Goal: Task Accomplishment & Management: Manage account settings

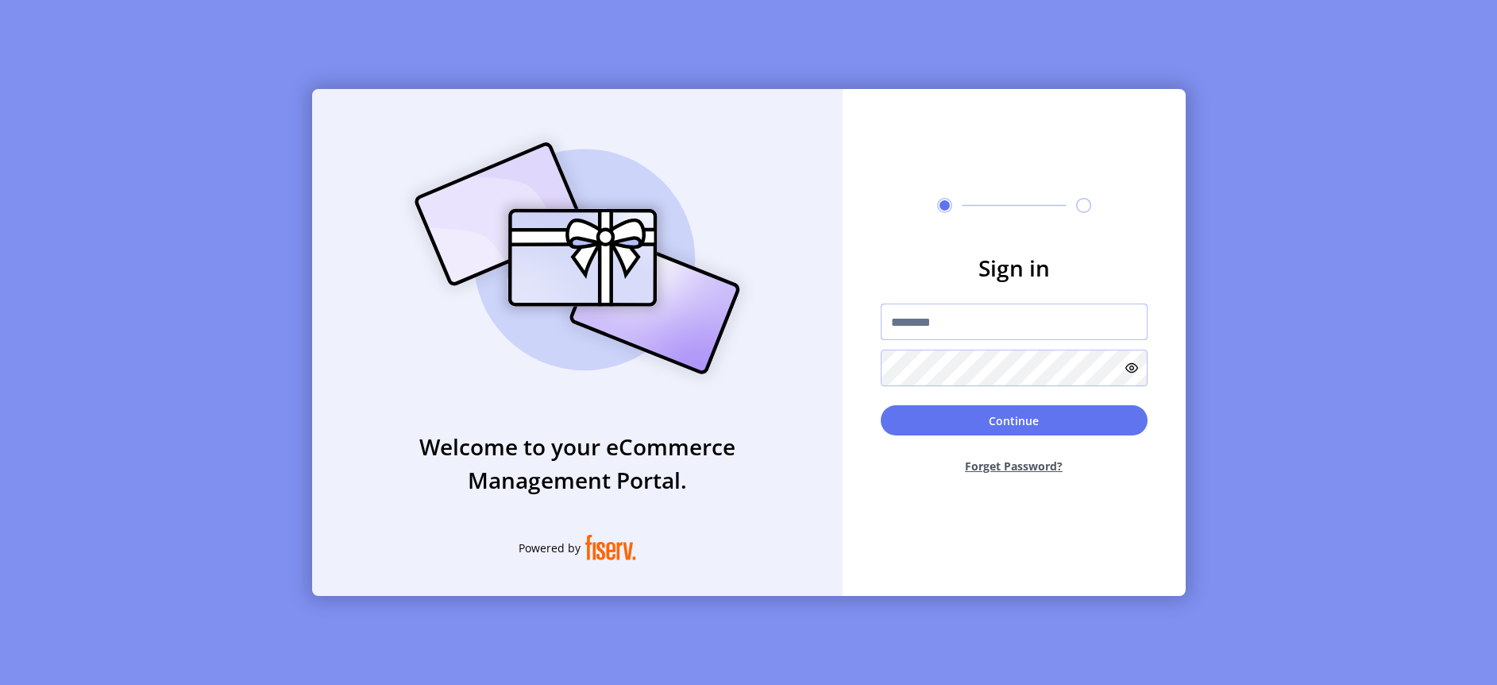
type input "**********"
click at [930, 214] on div "**********" at bounding box center [1014, 342] width 343 height 507
click at [989, 422] on button "Continue" at bounding box center [1014, 420] width 267 height 30
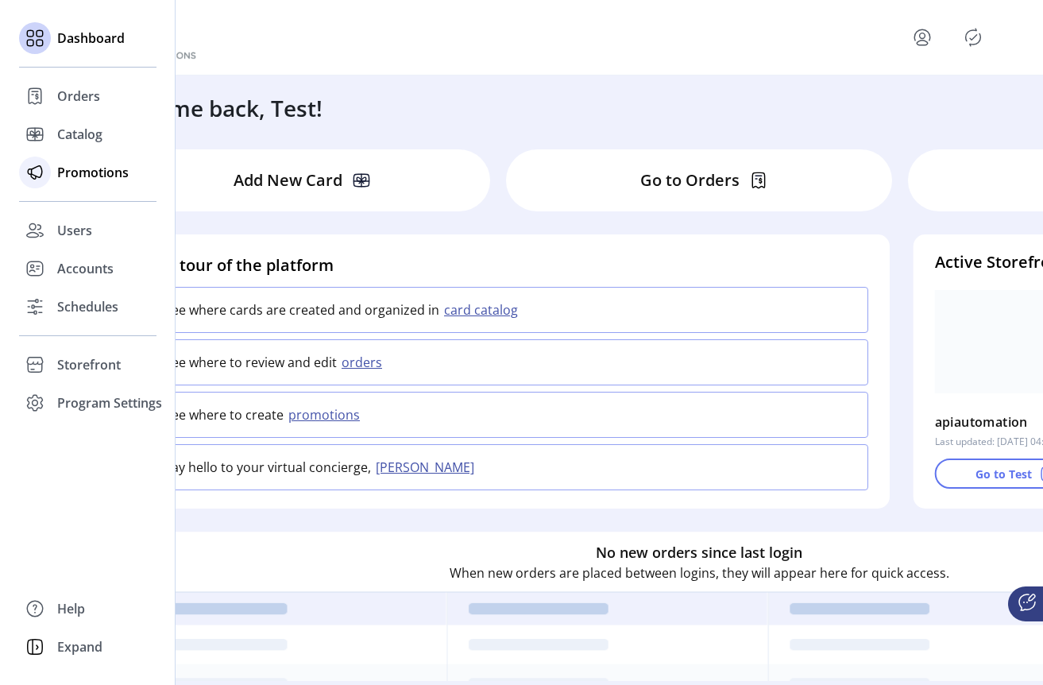
click at [75, 179] on span "Promotions" at bounding box center [92, 172] width 71 height 19
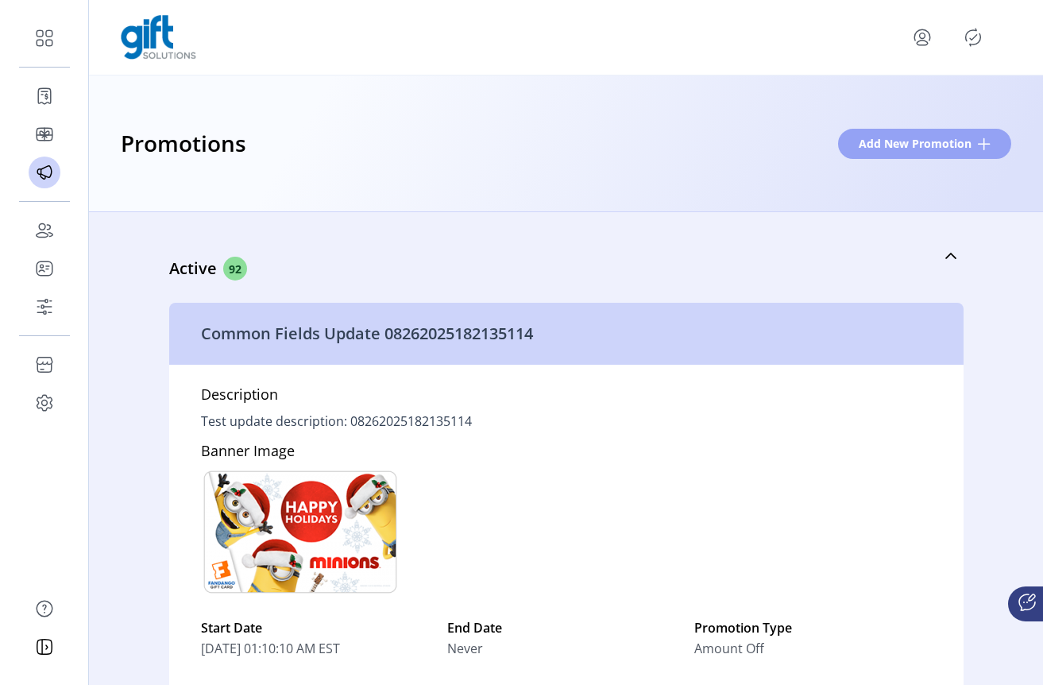
click at [947, 143] on span "Add New Promotion" at bounding box center [914, 143] width 113 height 17
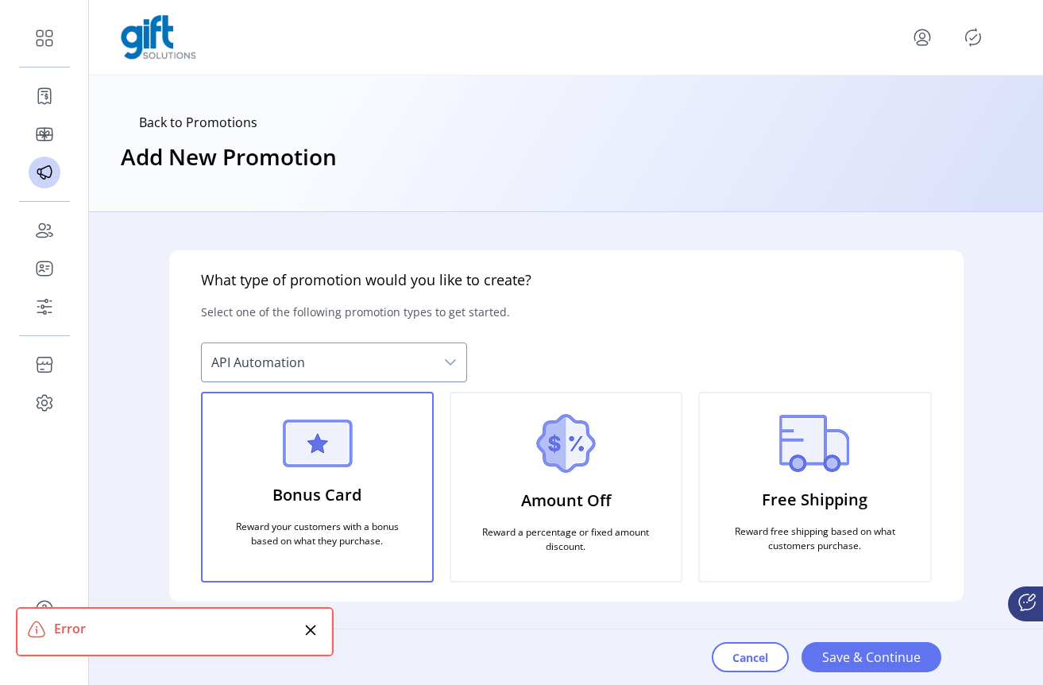
click at [314, 627] on icon "Close" at bounding box center [310, 629] width 13 height 13
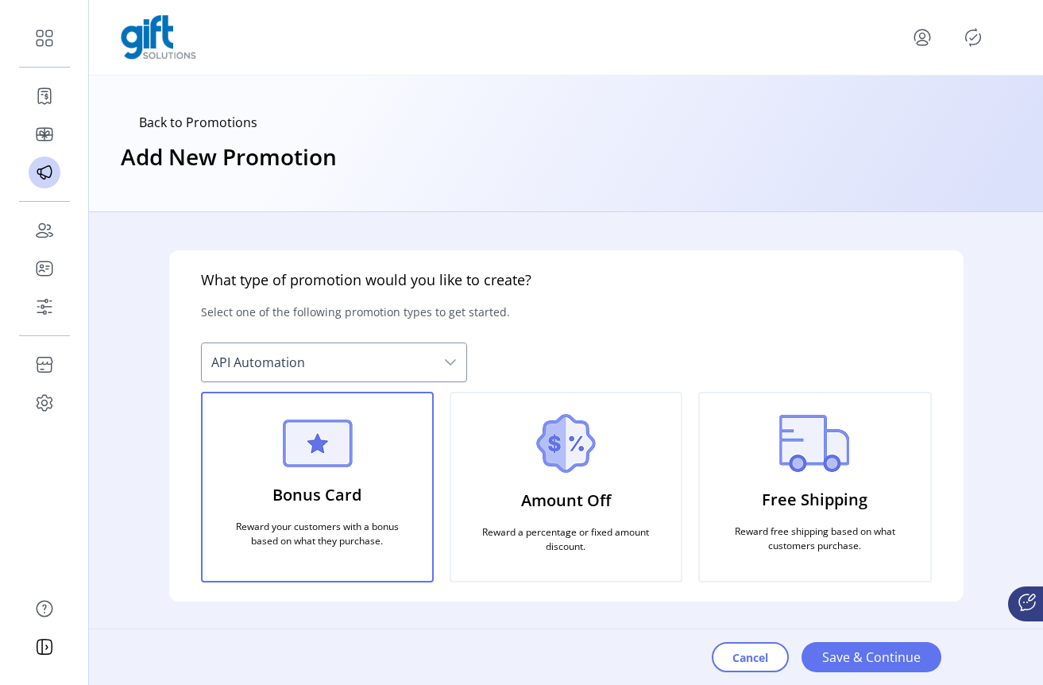
click at [874, 662] on div "Cancel Save & Continue" at bounding box center [858, 657] width 293 height 56
click at [573, 519] on p "Reward a percentage or fixed amount discount." at bounding box center [565, 539] width 191 height 41
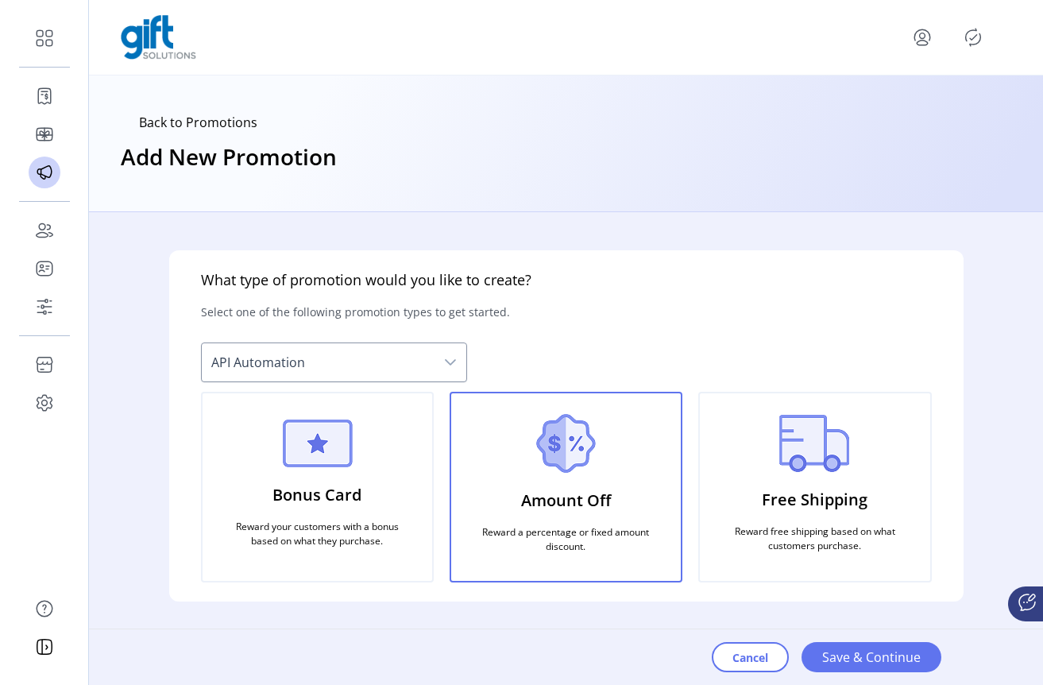
click at [261, 513] on p "Reward your customers with a bonus based on what they purchase." at bounding box center [317, 533] width 191 height 41
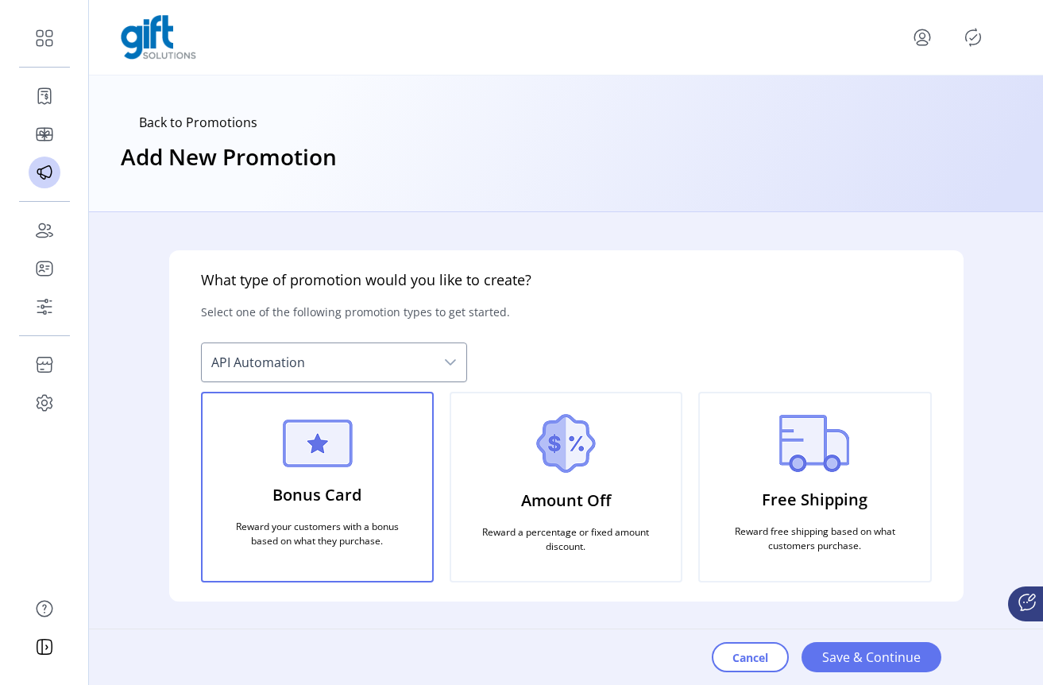
click at [860, 494] on p "Free Shipping" at bounding box center [815, 499] width 106 height 37
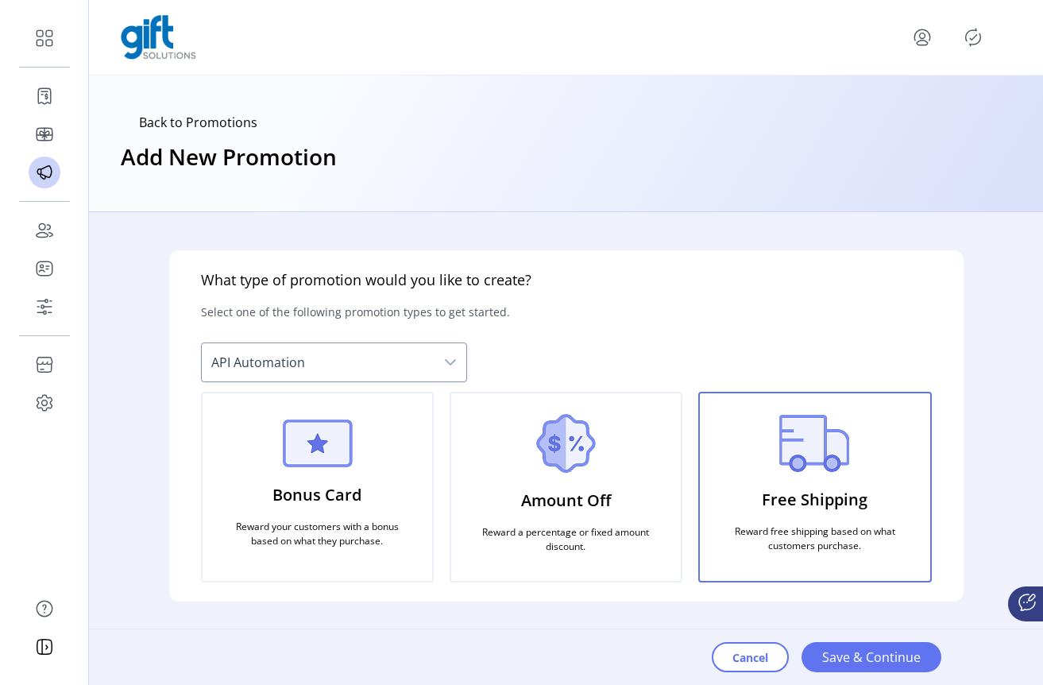
click at [519, 519] on p "Reward a percentage or fixed amount discount." at bounding box center [565, 539] width 191 height 41
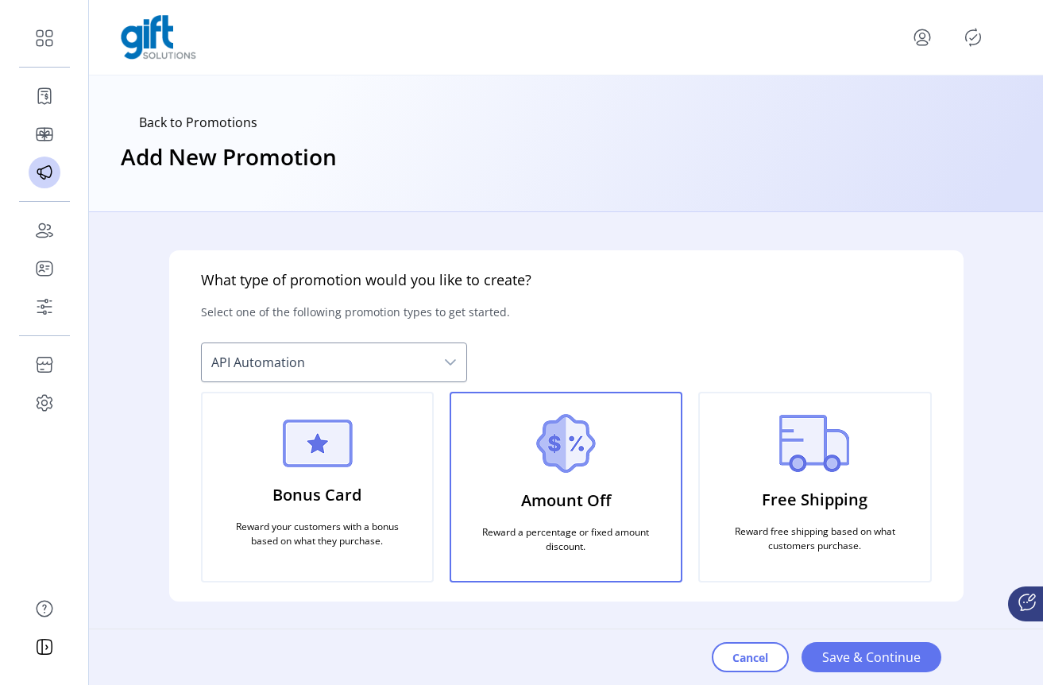
click at [229, 489] on div "Bonus Card Reward your customers with a bonus based on what they purchase." at bounding box center [317, 486] width 233 height 191
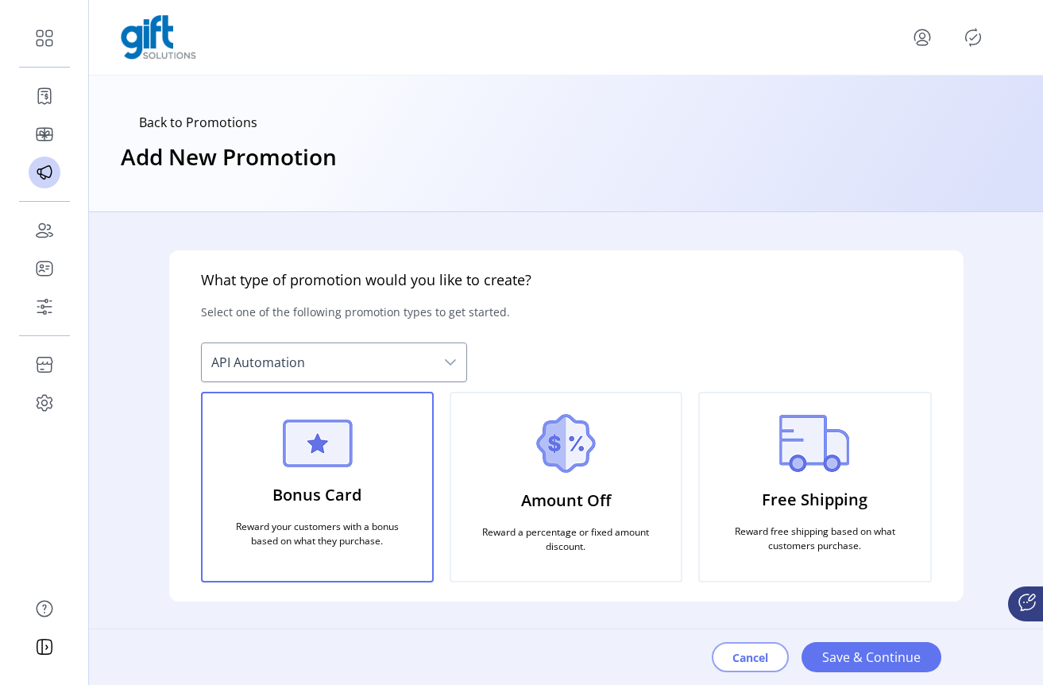
click at [743, 651] on span "Cancel" at bounding box center [750, 657] width 36 height 17
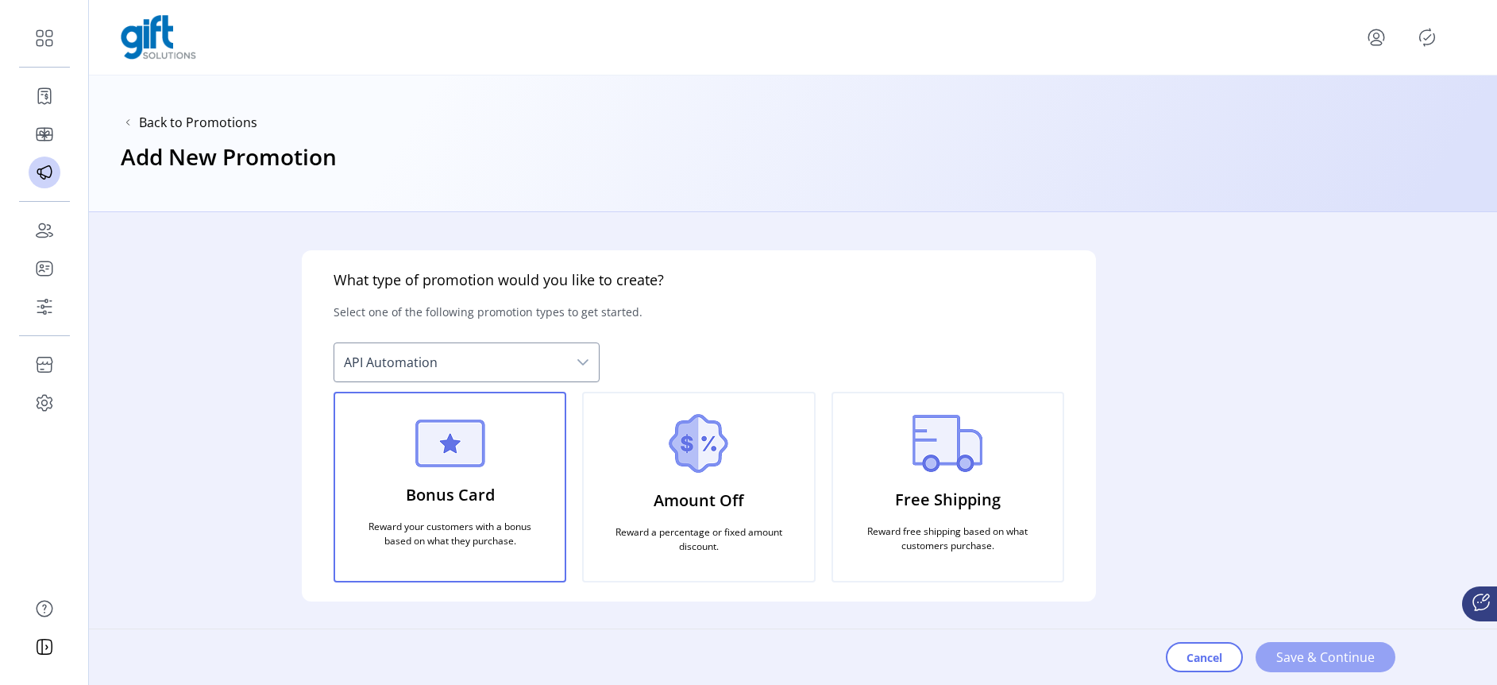
click at [1296, 661] on span "Save & Continue" at bounding box center [1325, 656] width 98 height 19
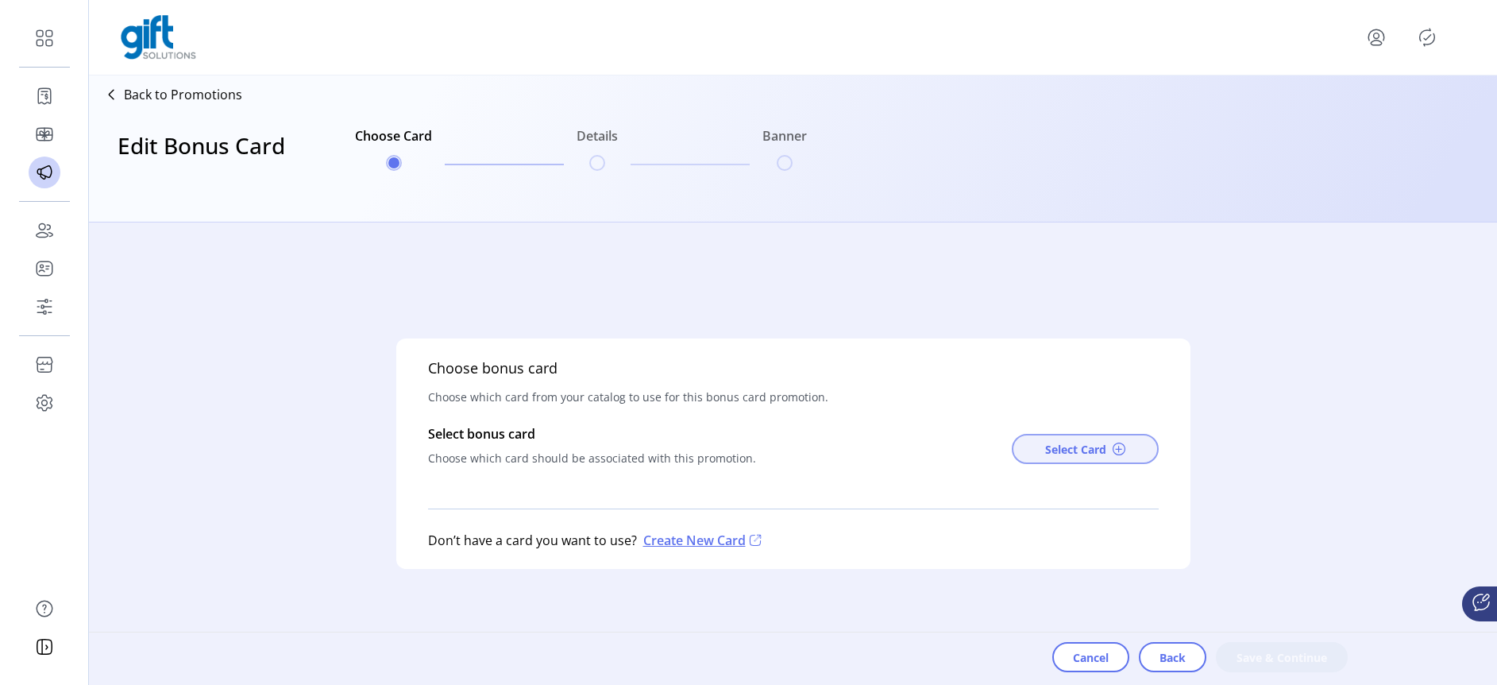
click at [1066, 452] on span "Select Card" at bounding box center [1075, 449] width 61 height 17
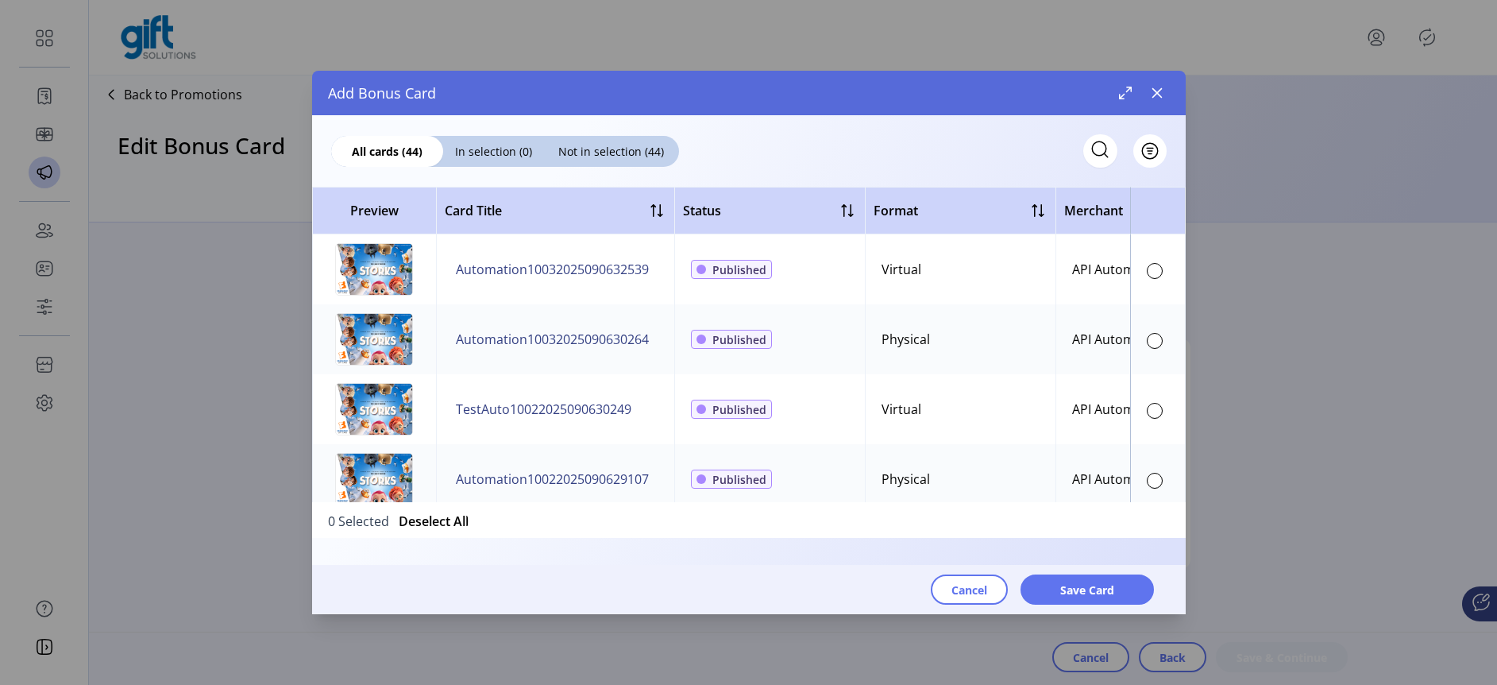
click at [1153, 347] on div at bounding box center [1155, 341] width 16 height 16
click at [1110, 596] on span "Save Card" at bounding box center [1087, 589] width 54 height 17
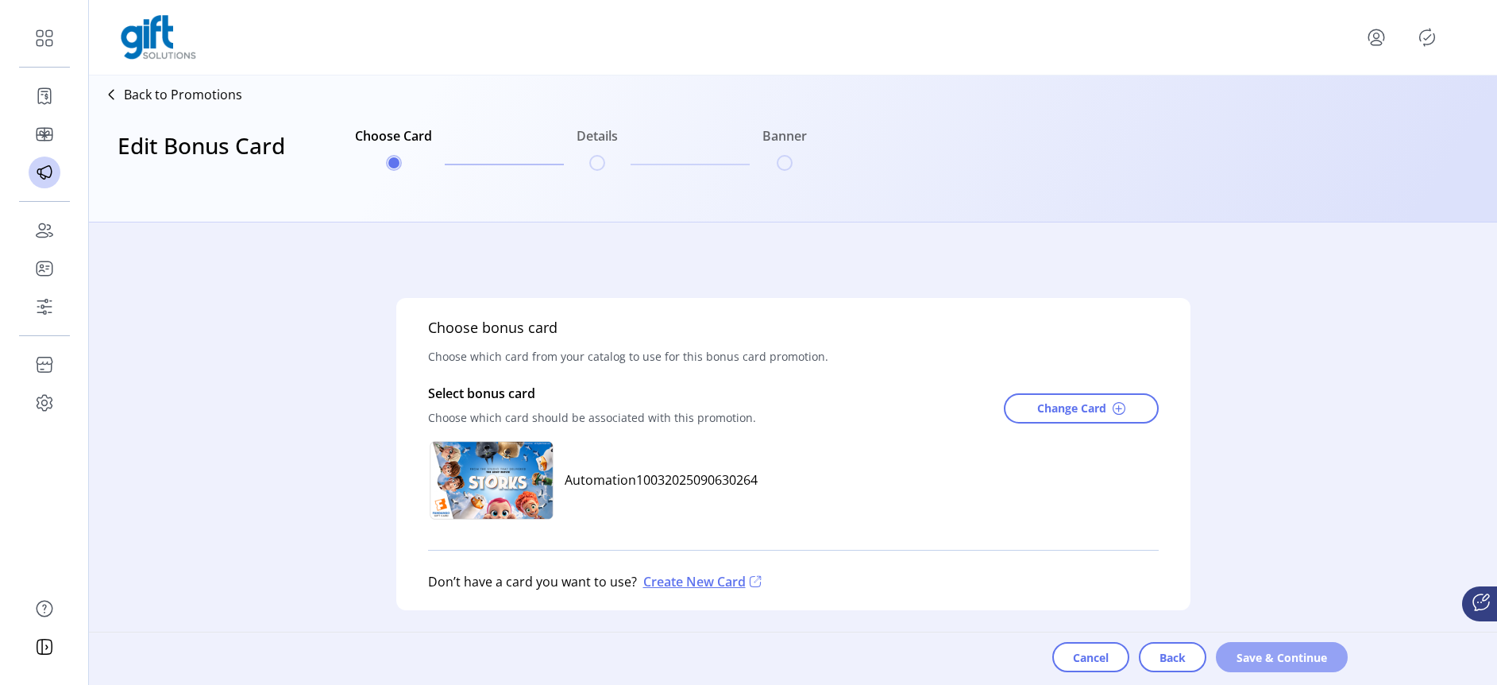
click at [1281, 661] on span "Save & Continue" at bounding box center [1281, 657] width 91 height 17
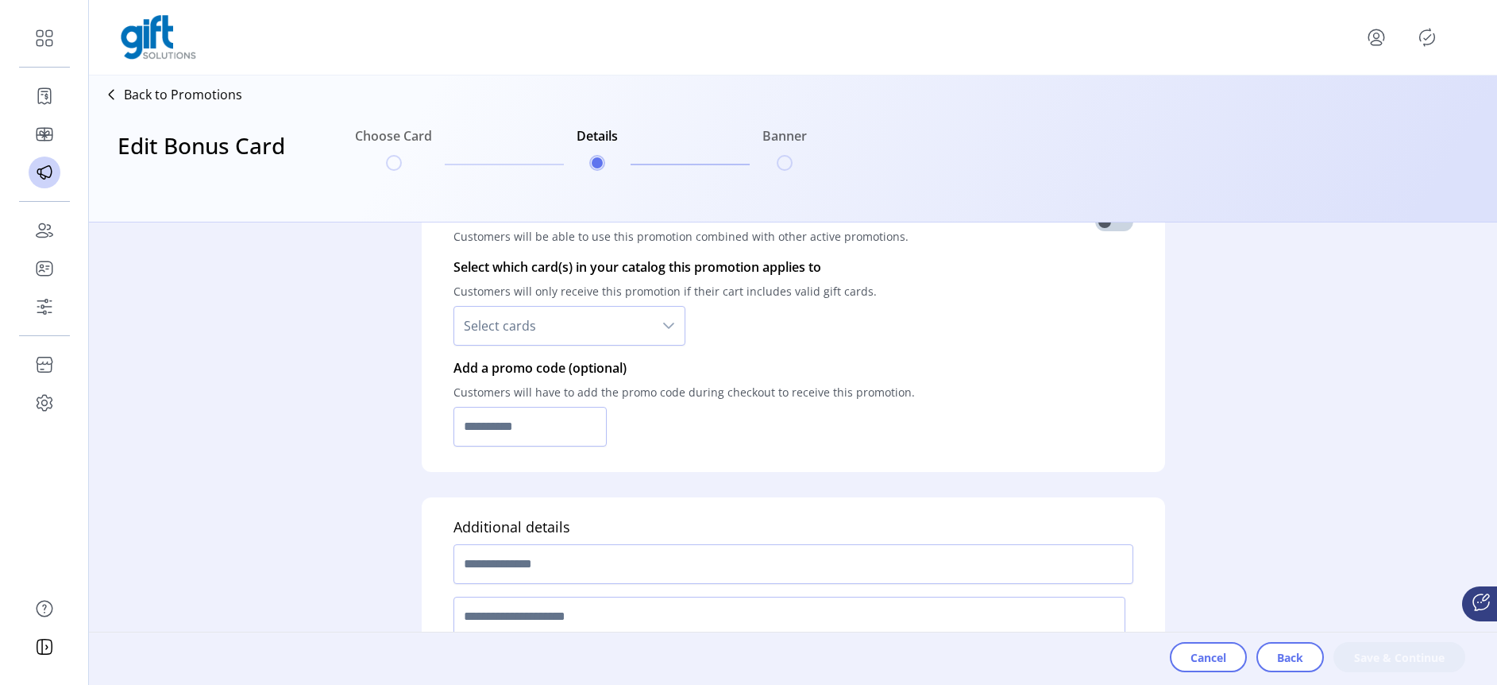
scroll to position [1182, 0]
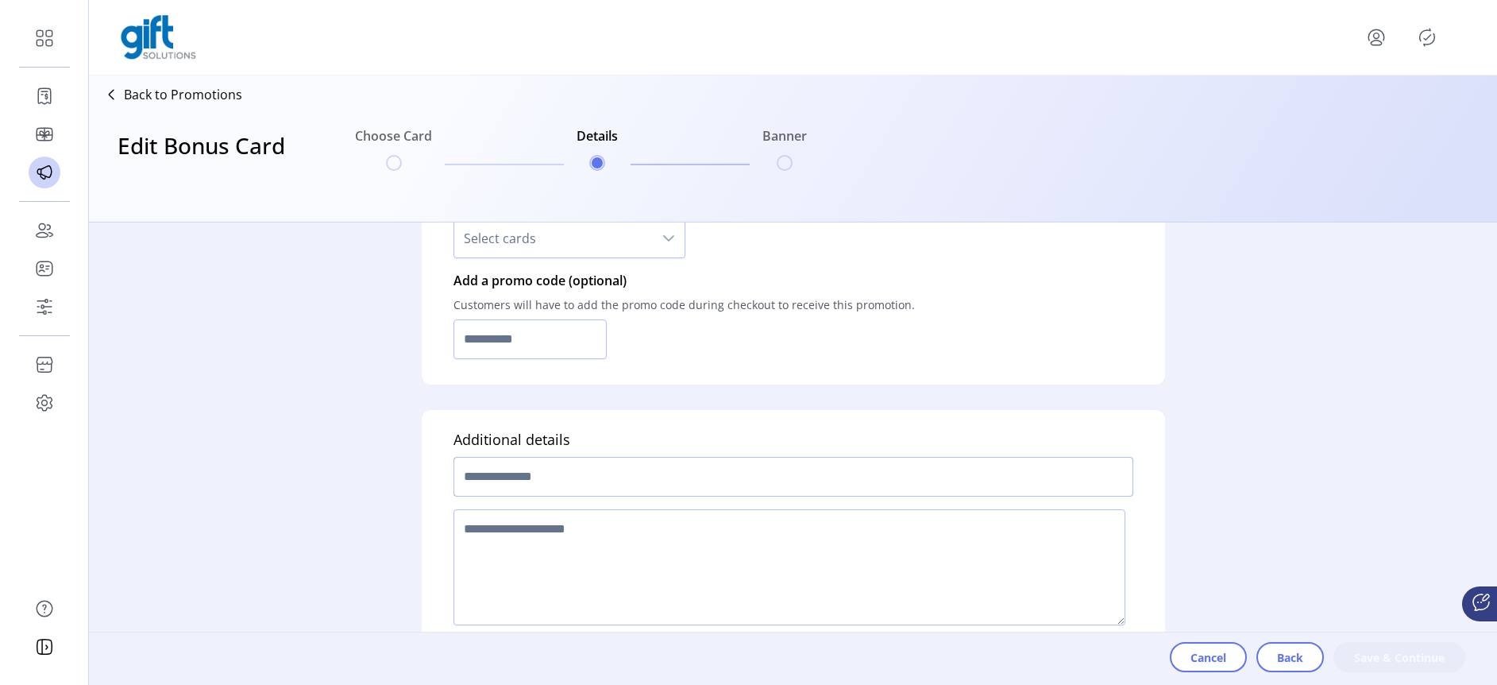
click at [584, 479] on input "text" at bounding box center [793, 477] width 680 height 40
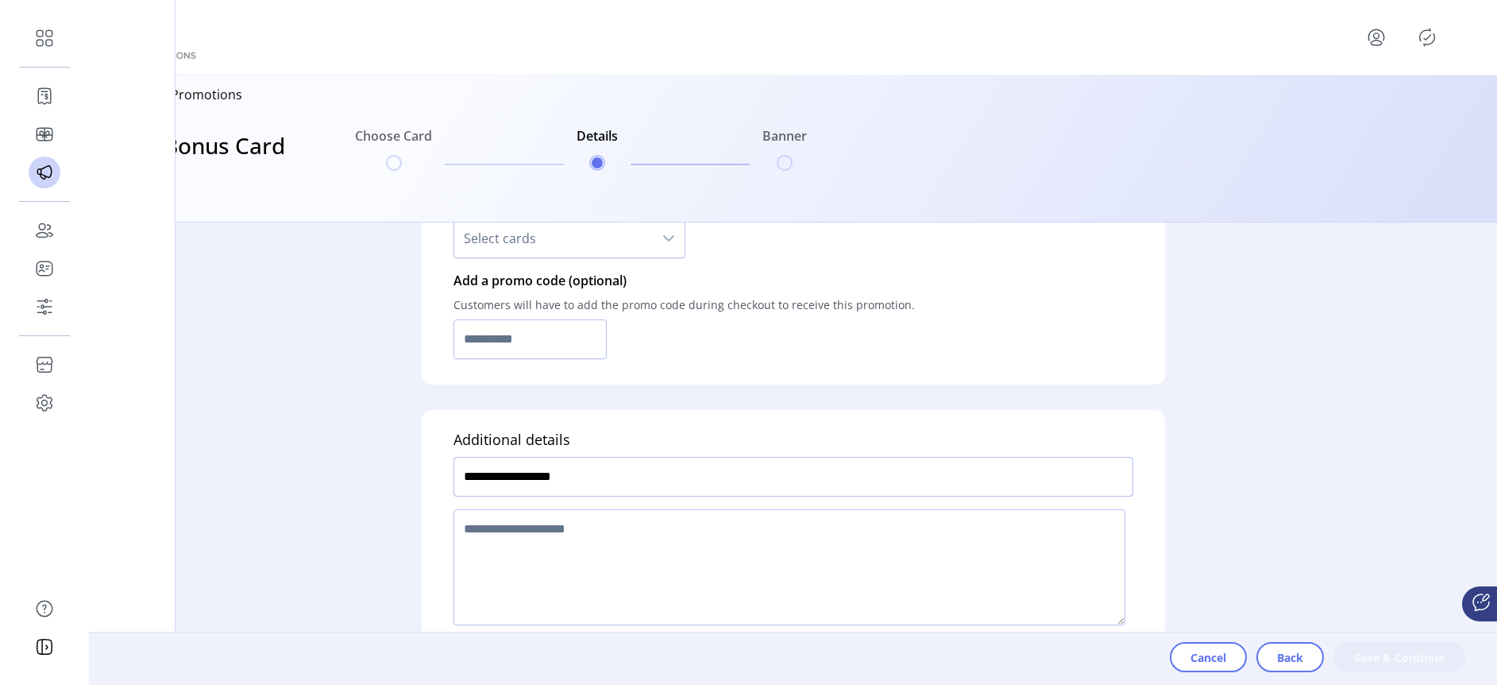
type input "**********"
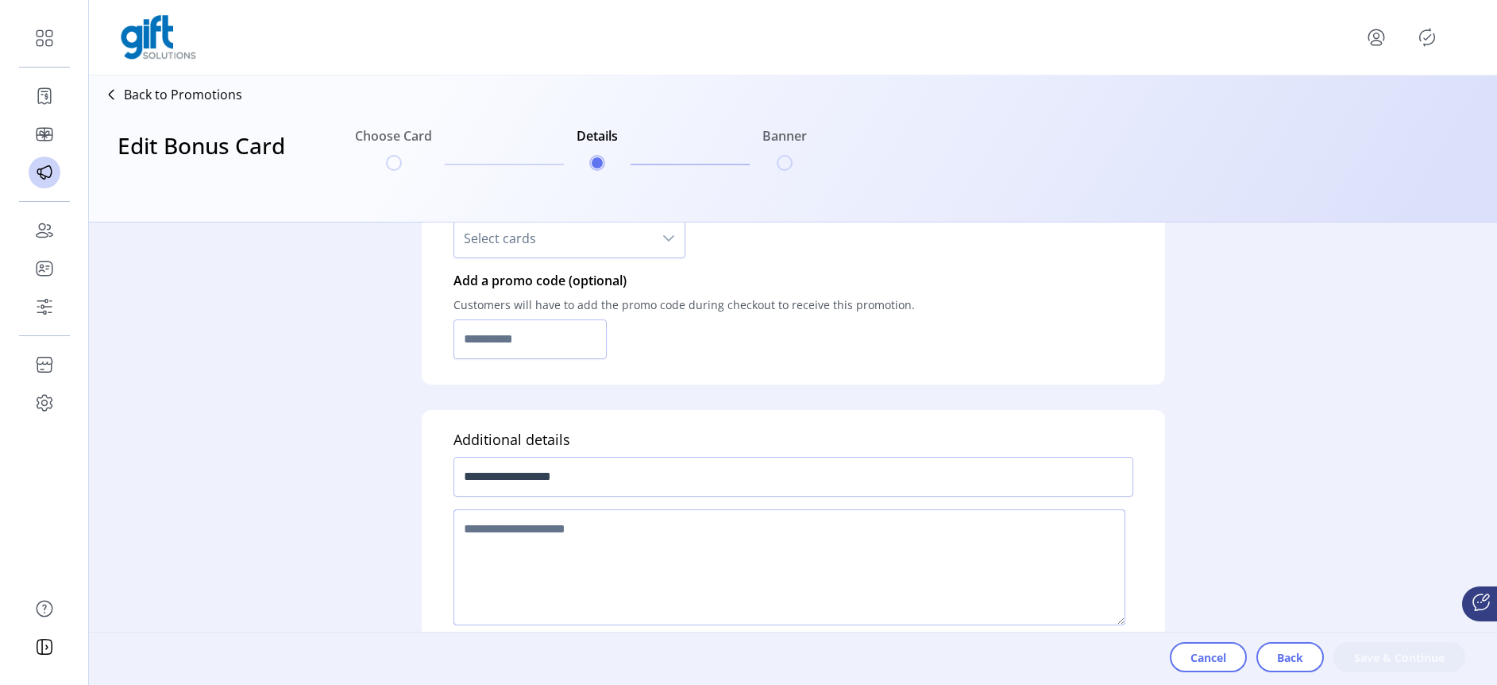
click at [582, 529] on textarea at bounding box center [789, 567] width 672 height 116
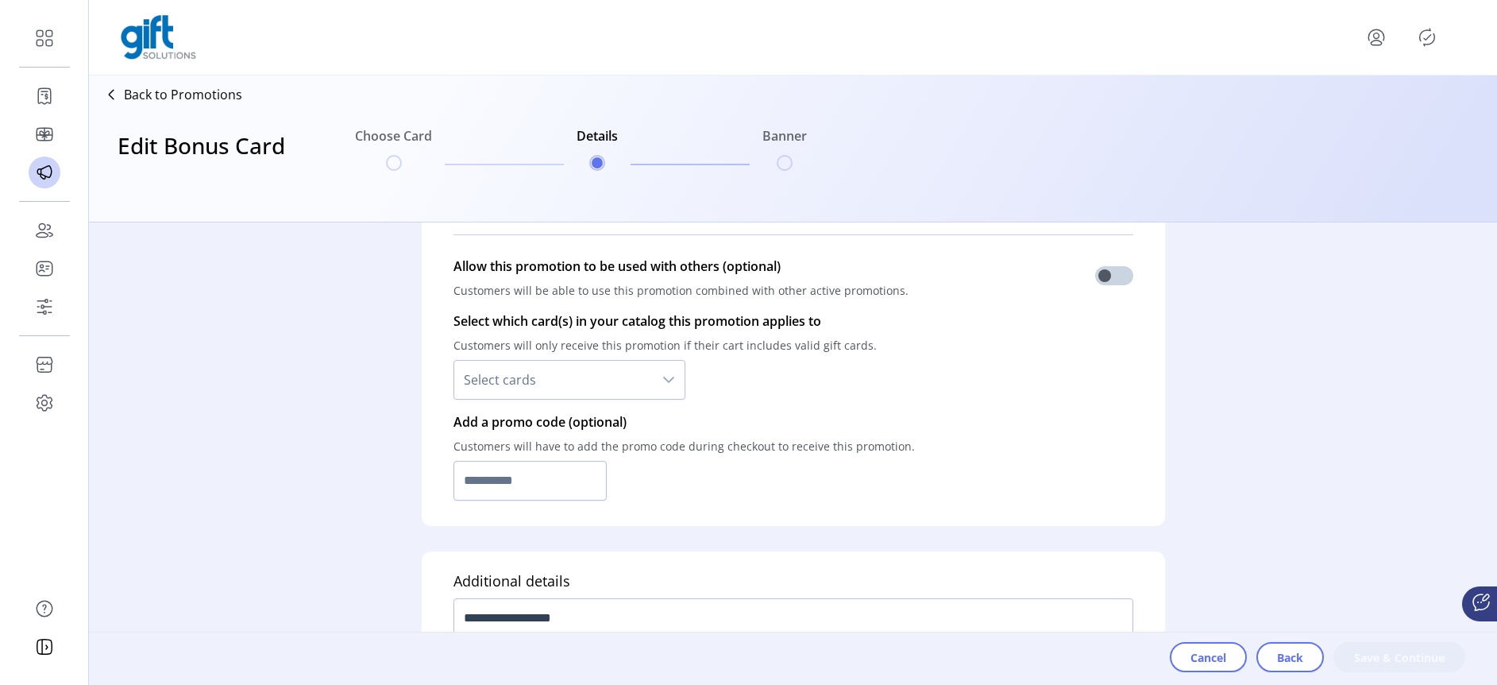
scroll to position [1009, 0]
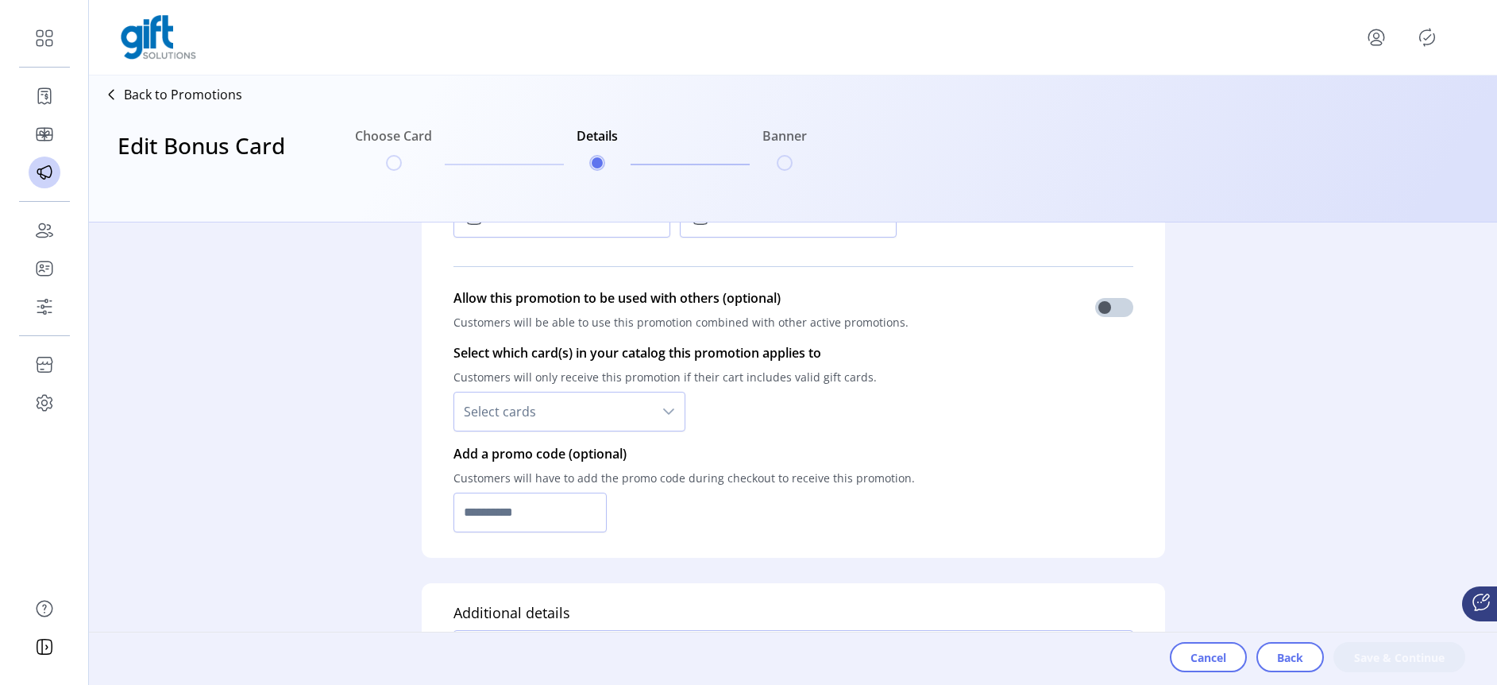
type textarea "***"
click at [649, 423] on span "Select cards" at bounding box center [553, 411] width 199 height 38
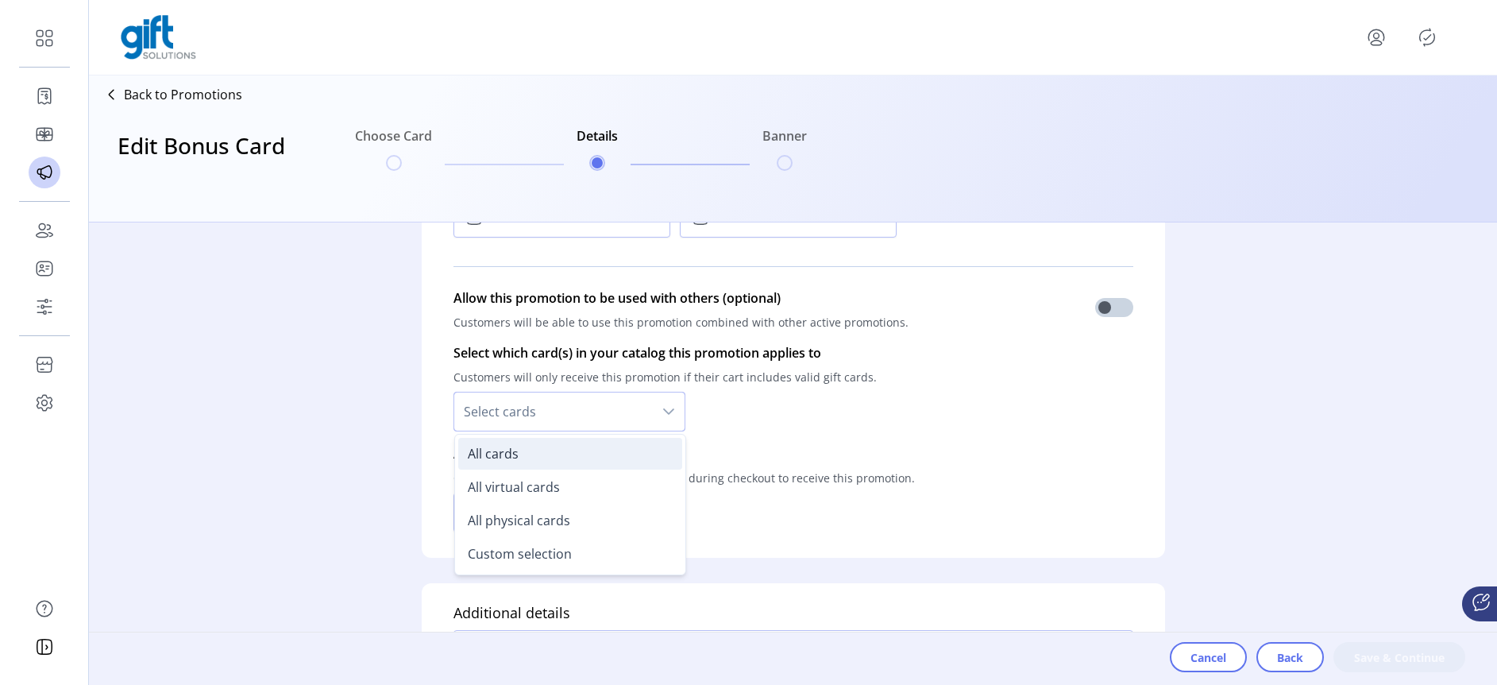
click at [522, 458] on li "All cards" at bounding box center [570, 454] width 224 height 32
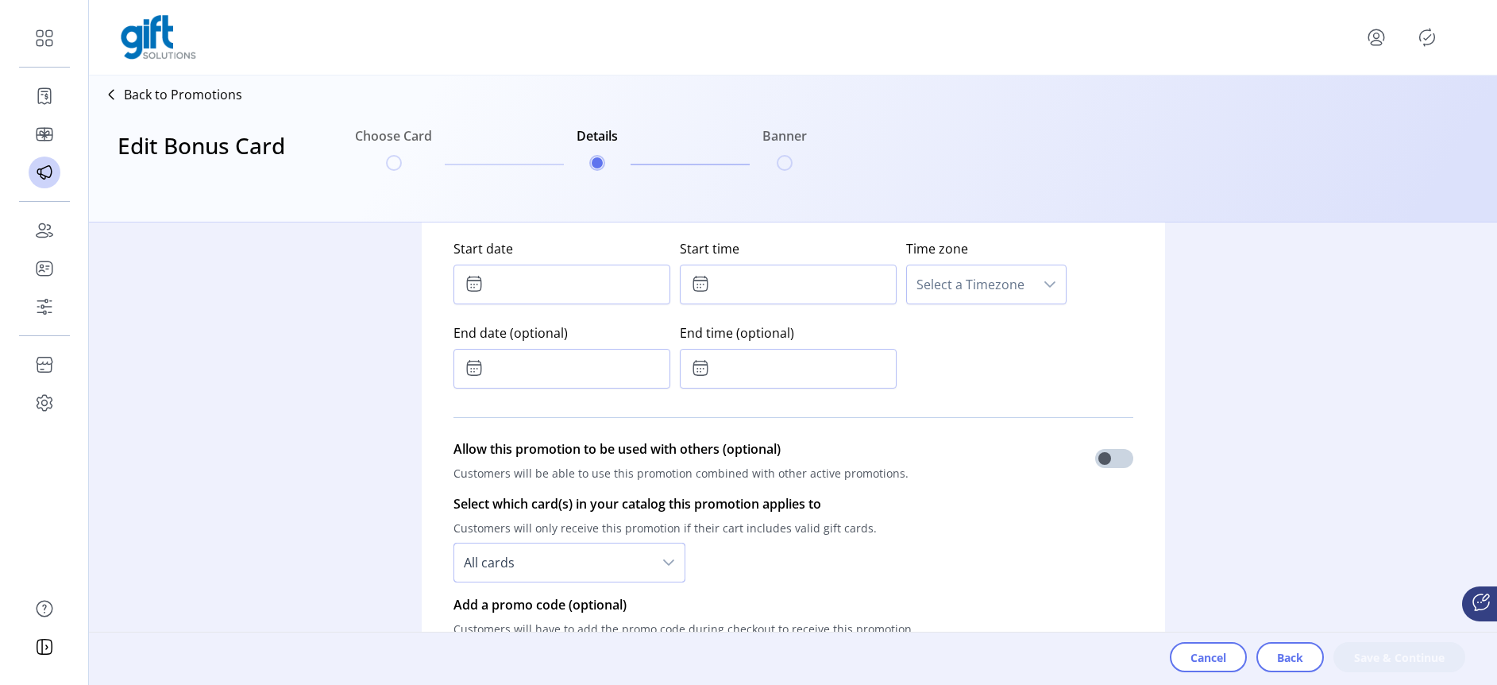
scroll to position [837, 0]
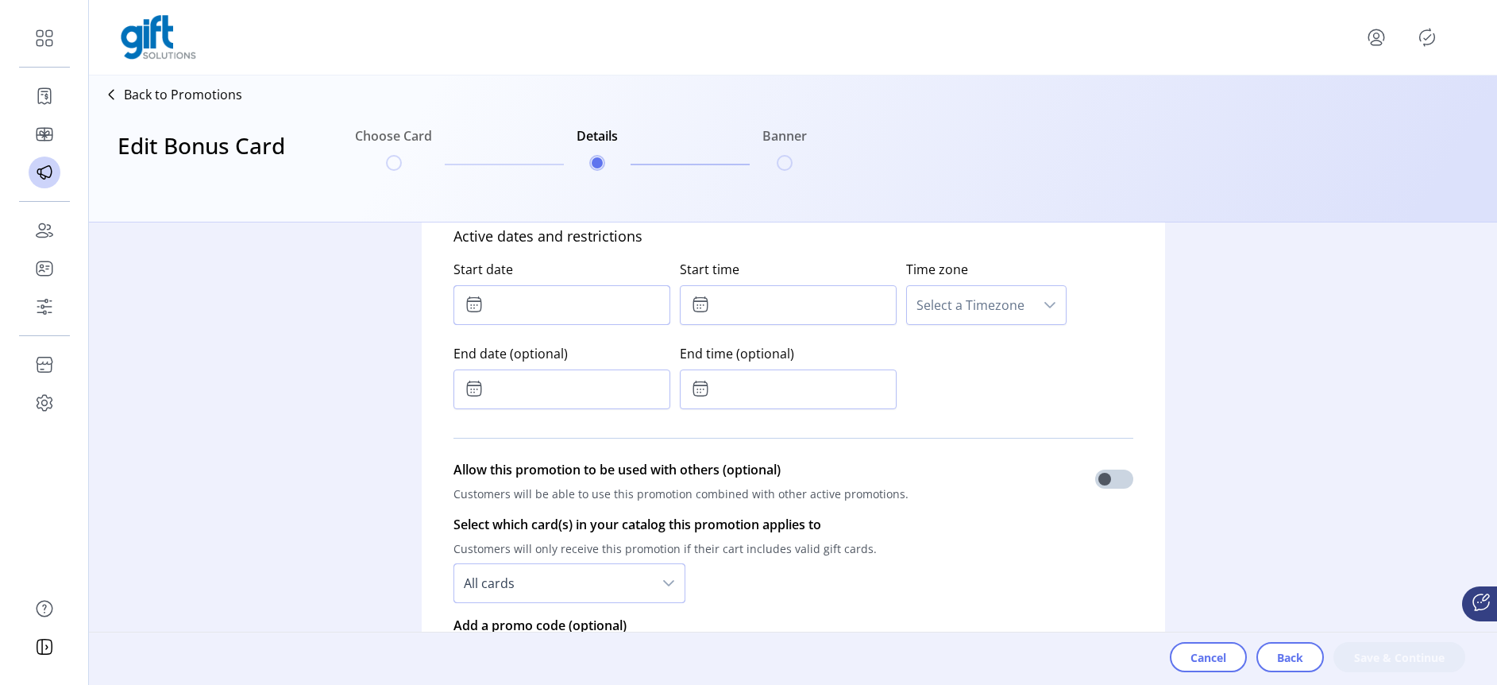
click at [503, 307] on input "text" at bounding box center [561, 305] width 217 height 40
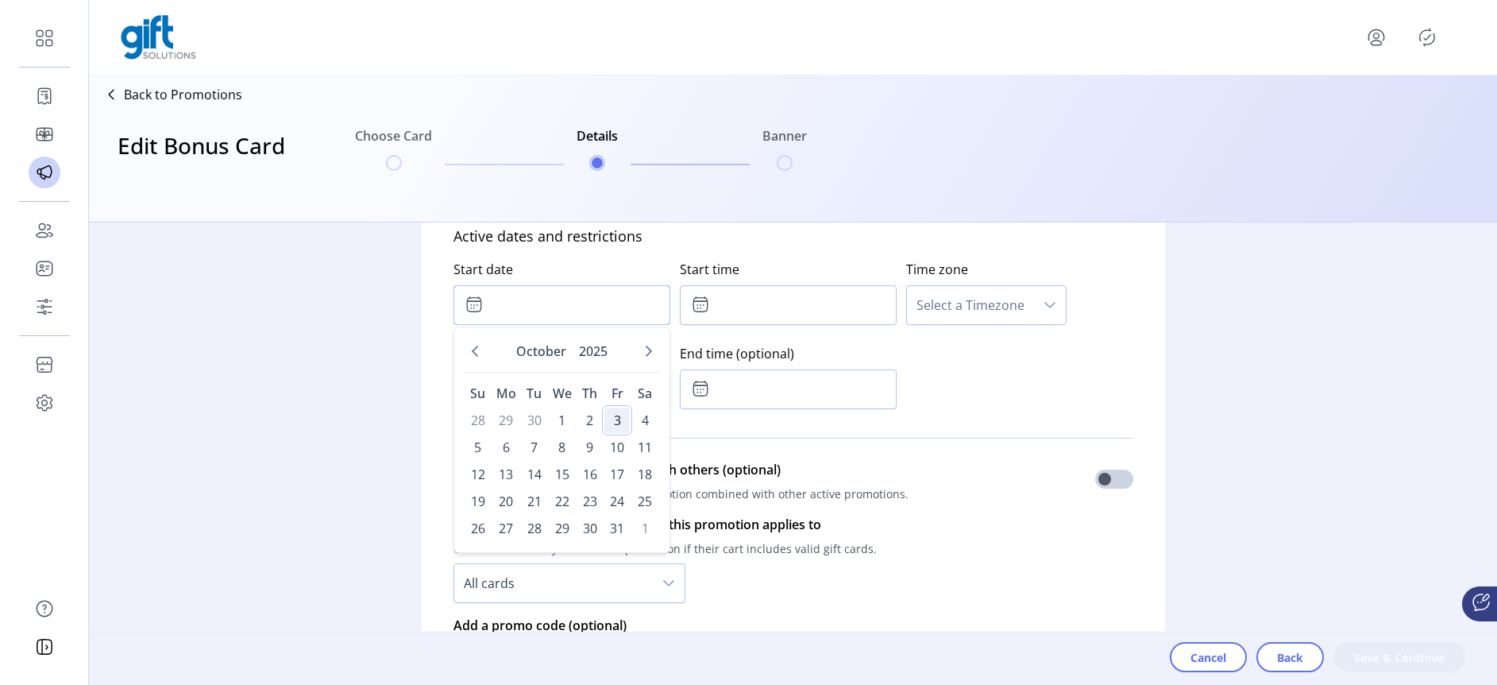
click at [610, 426] on span "3" at bounding box center [616, 419] width 25 height 25
type input "**********"
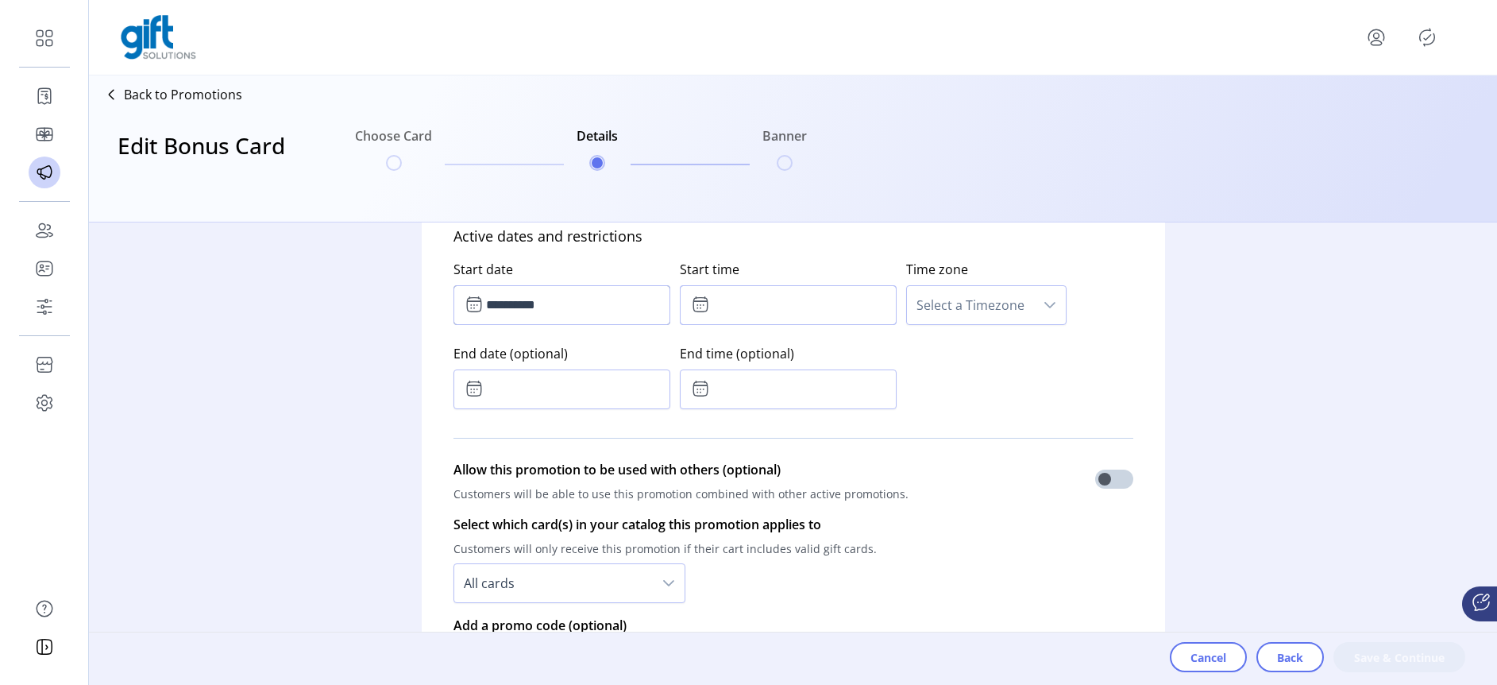
click at [712, 299] on input "text" at bounding box center [788, 305] width 217 height 40
click at [762, 392] on icon "Previous Hour" at bounding box center [762, 391] width 13 height 13
click at [760, 395] on icon "Previous Hour" at bounding box center [762, 391] width 13 height 13
type input "*****"
click at [993, 296] on span "Select a Timezone" at bounding box center [970, 305] width 127 height 38
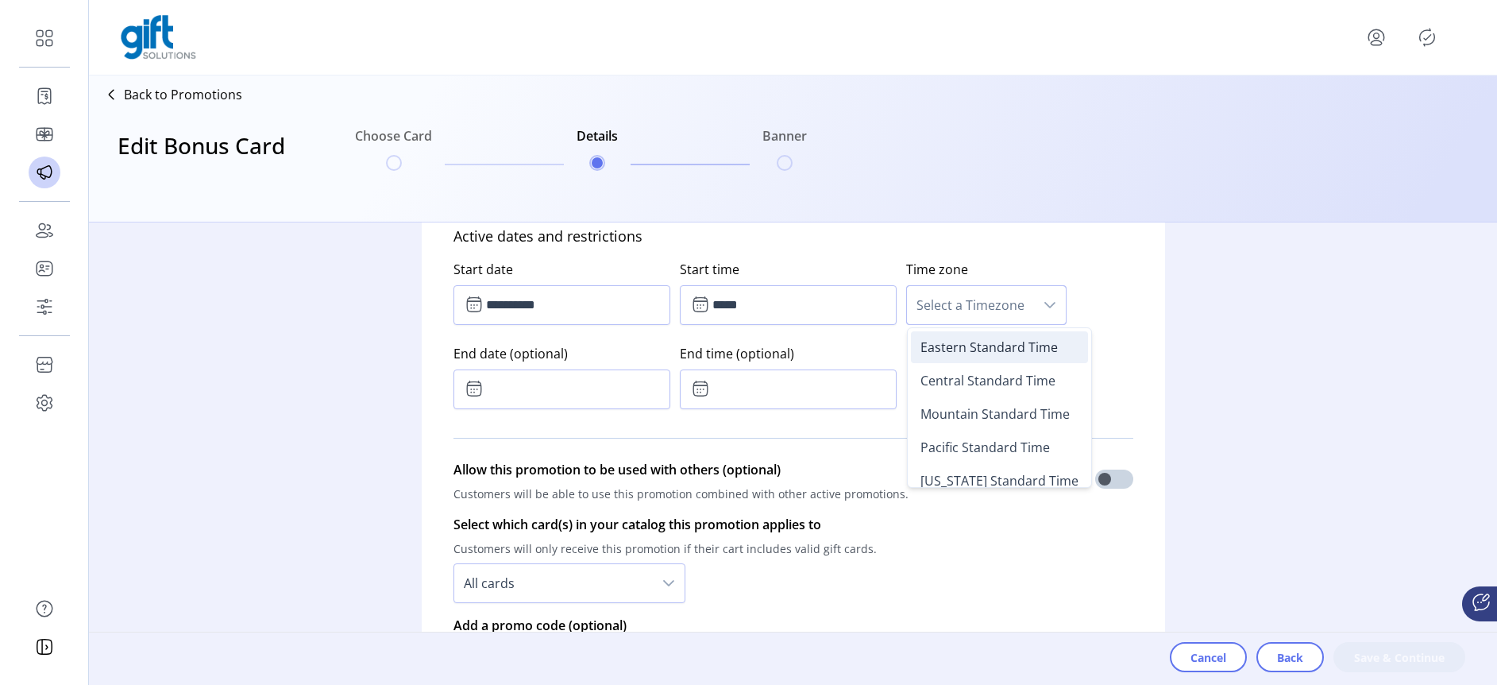
click at [989, 347] on span "Eastern Standard Time" at bounding box center [988, 346] width 137 height 17
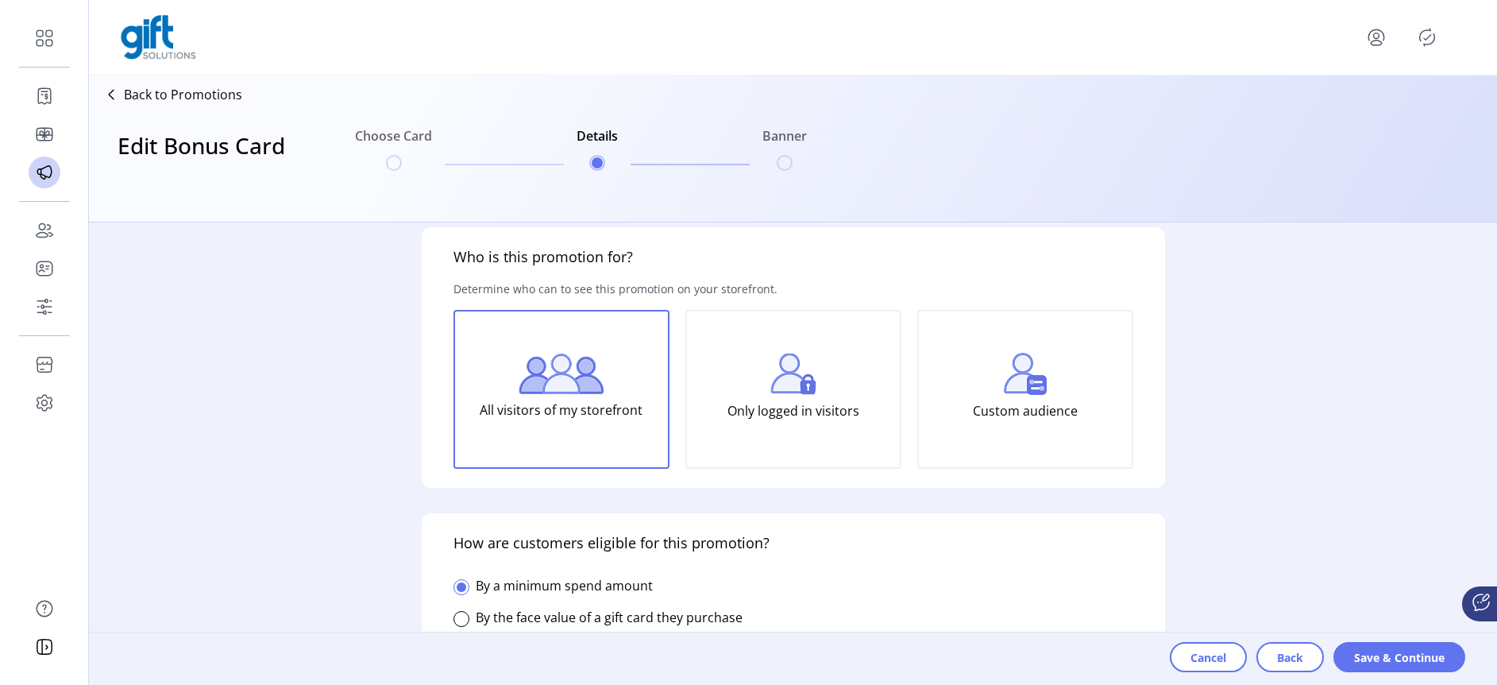
scroll to position [712, 0]
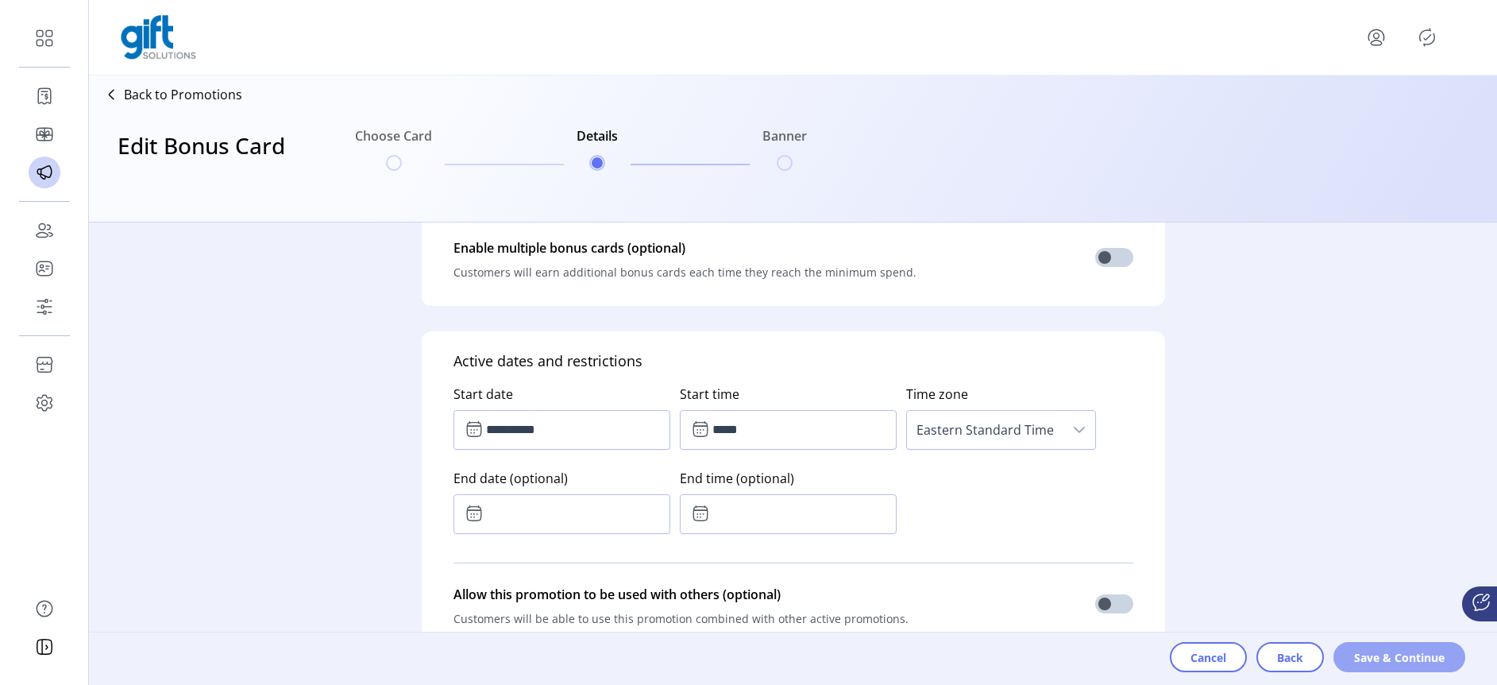
click at [1379, 657] on span "Save & Continue" at bounding box center [1399, 657] width 91 height 17
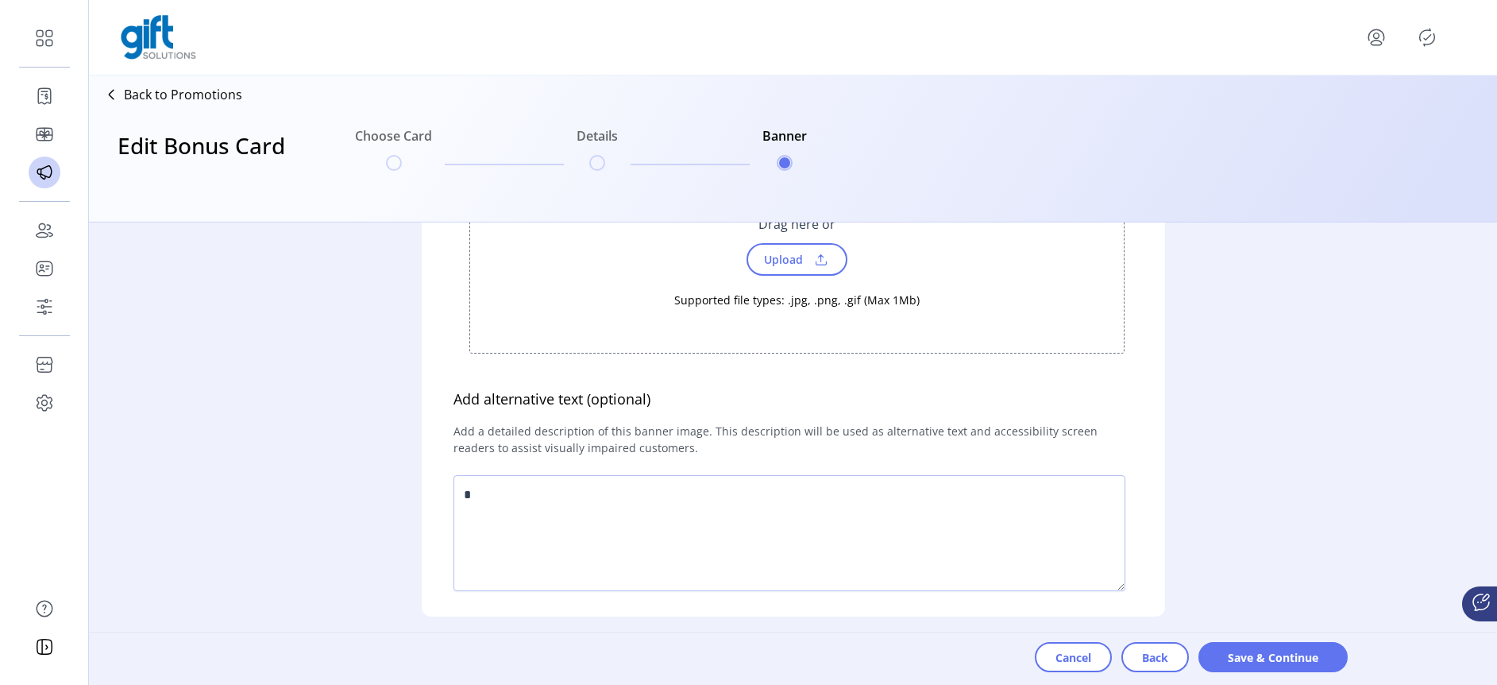
scroll to position [431, 0]
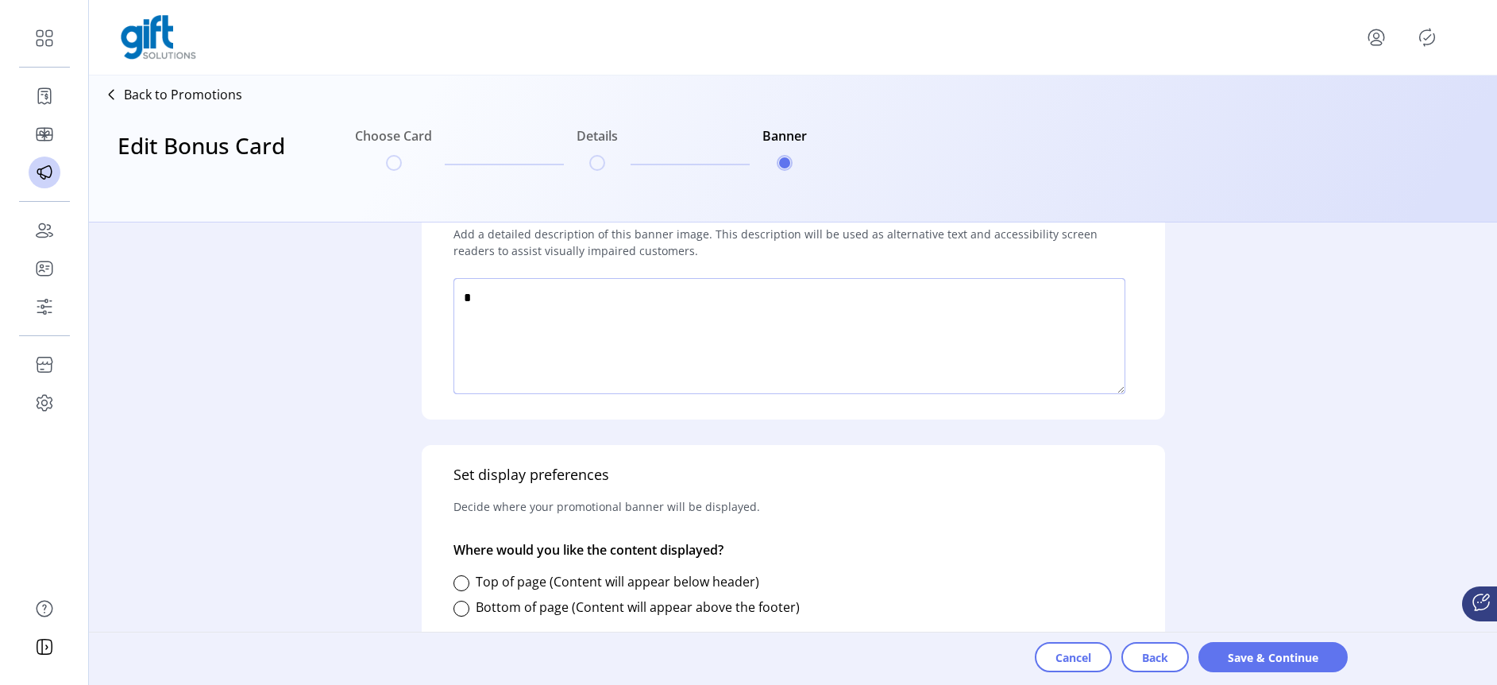
click at [534, 291] on textarea at bounding box center [789, 336] width 672 height 116
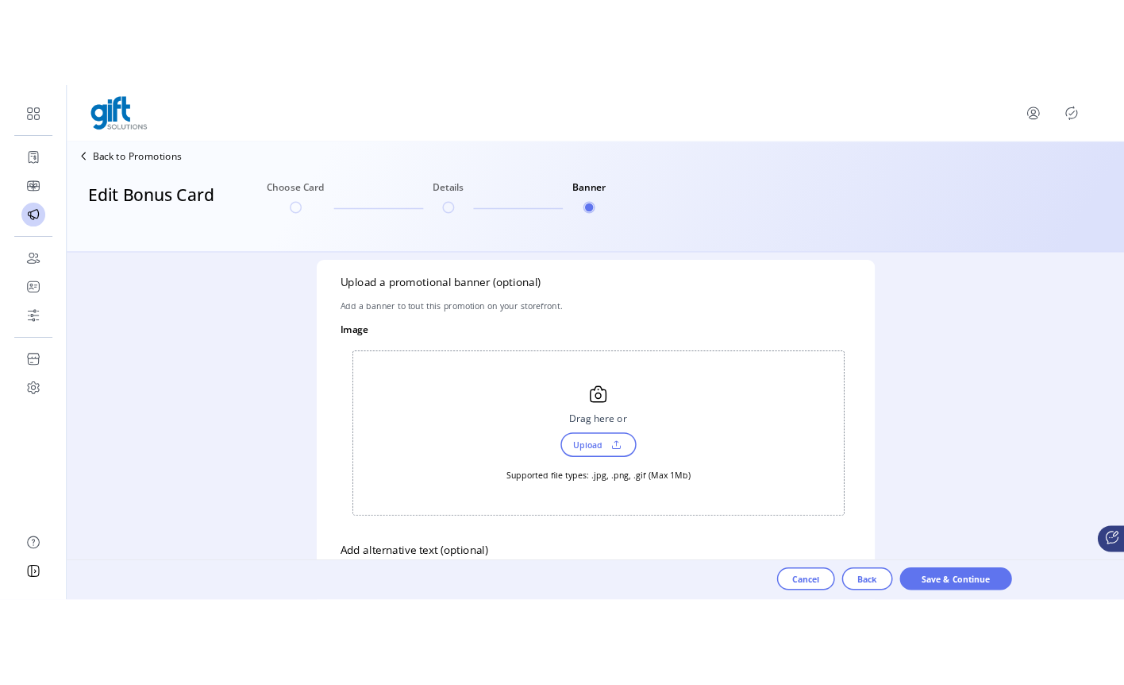
scroll to position [35, 0]
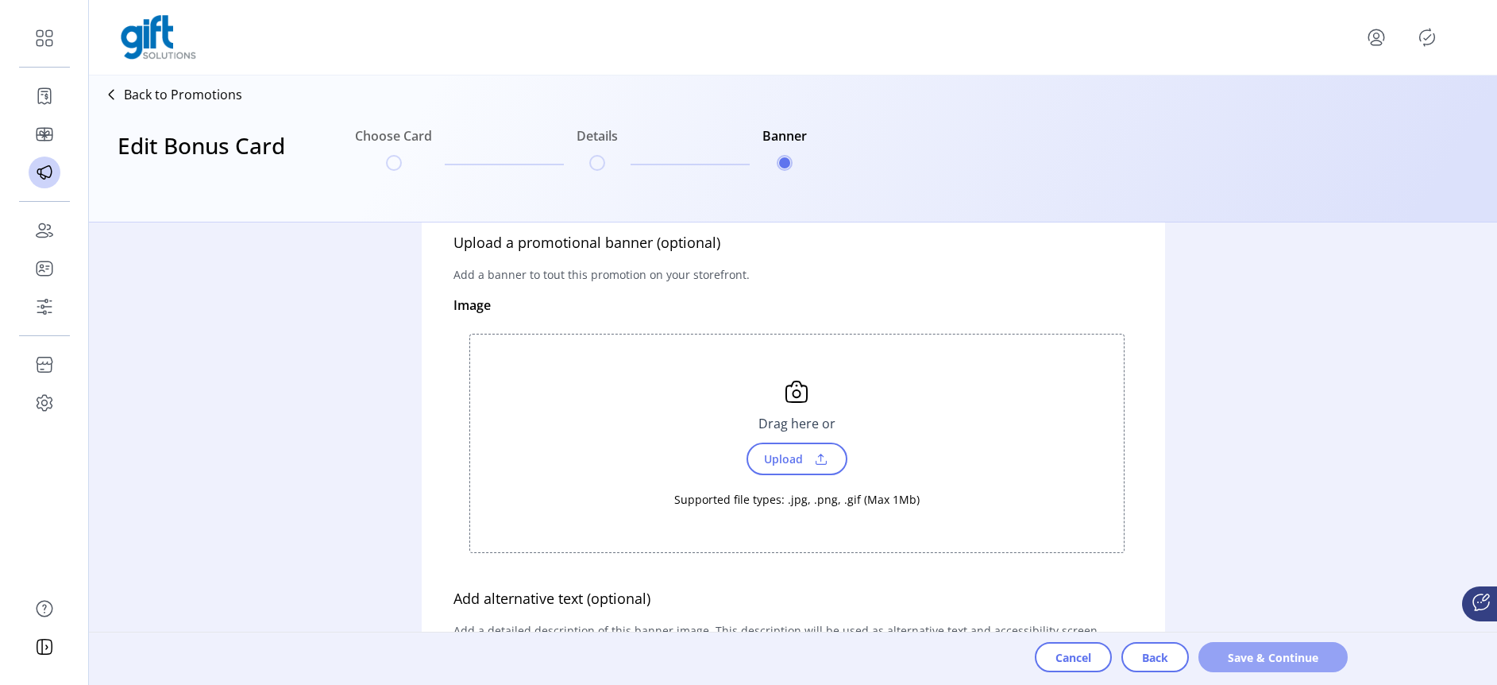
click at [1267, 656] on span "Save & Continue" at bounding box center [1273, 657] width 108 height 17
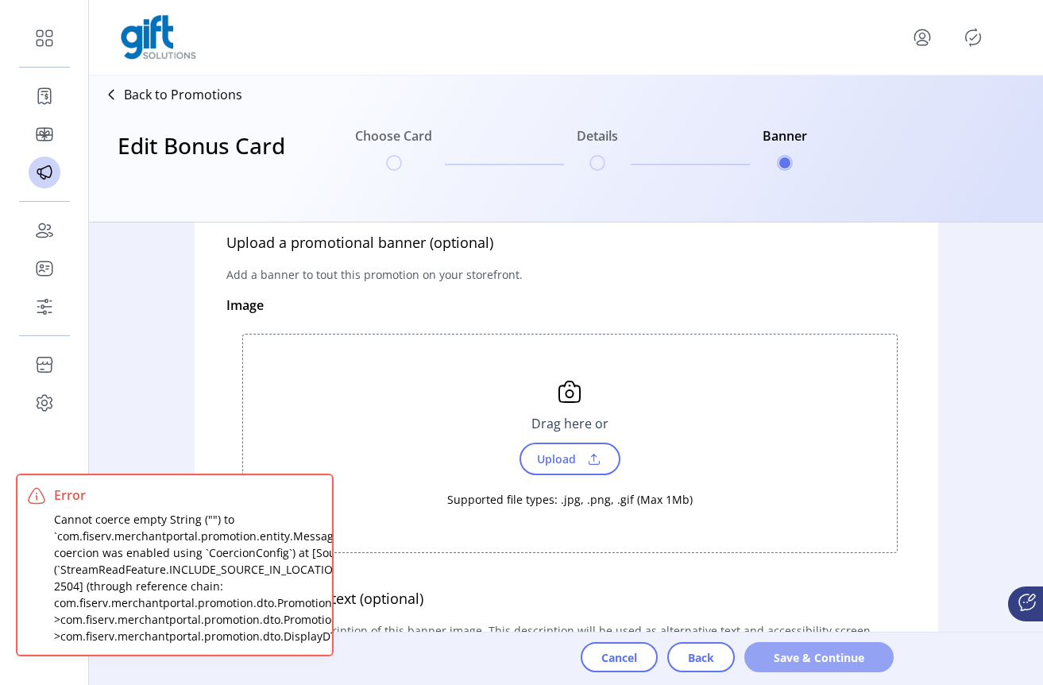
click at [841, 659] on span "Save & Continue" at bounding box center [819, 657] width 108 height 17
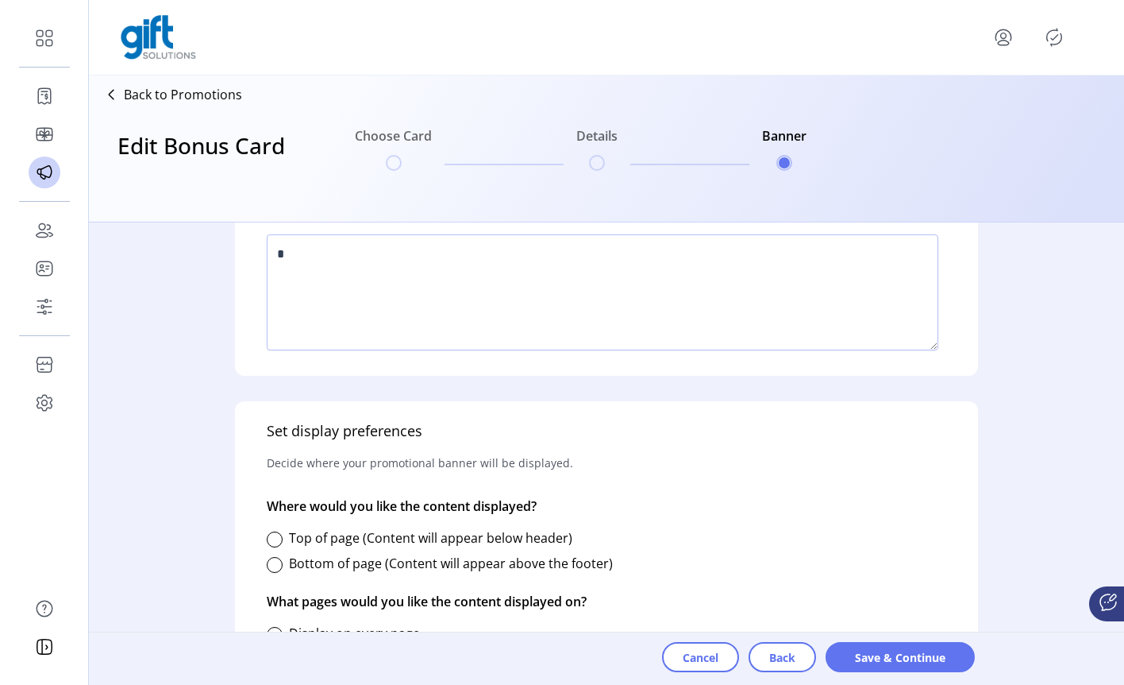
scroll to position [506, 0]
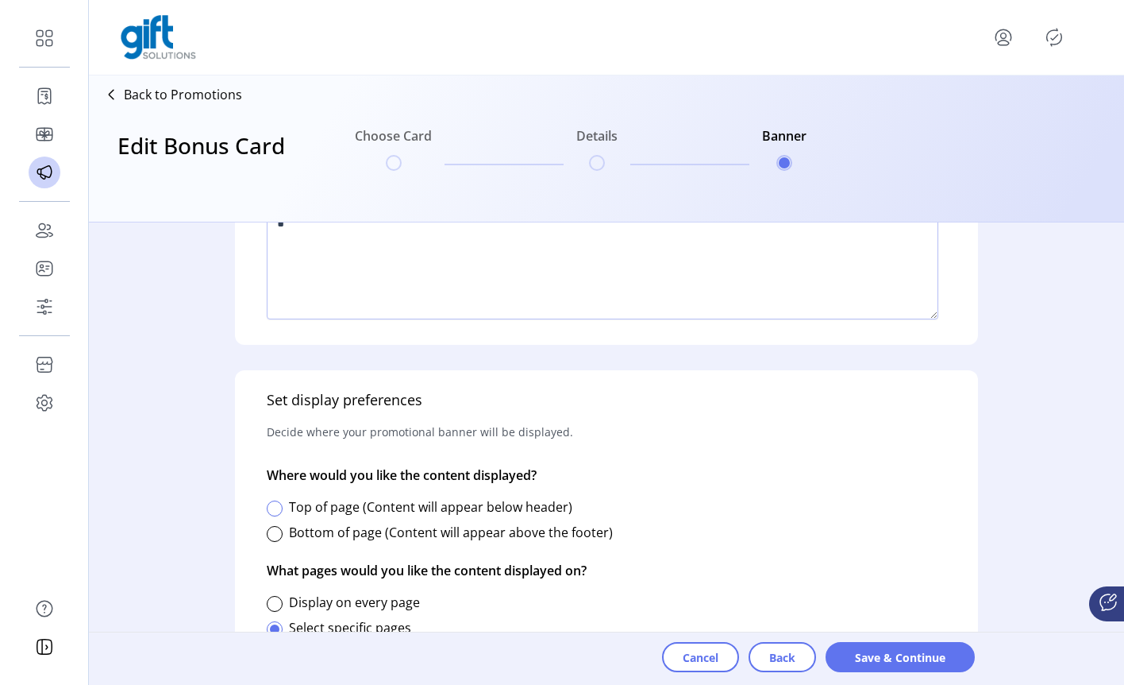
click at [273, 507] on div at bounding box center [275, 508] width 16 height 16
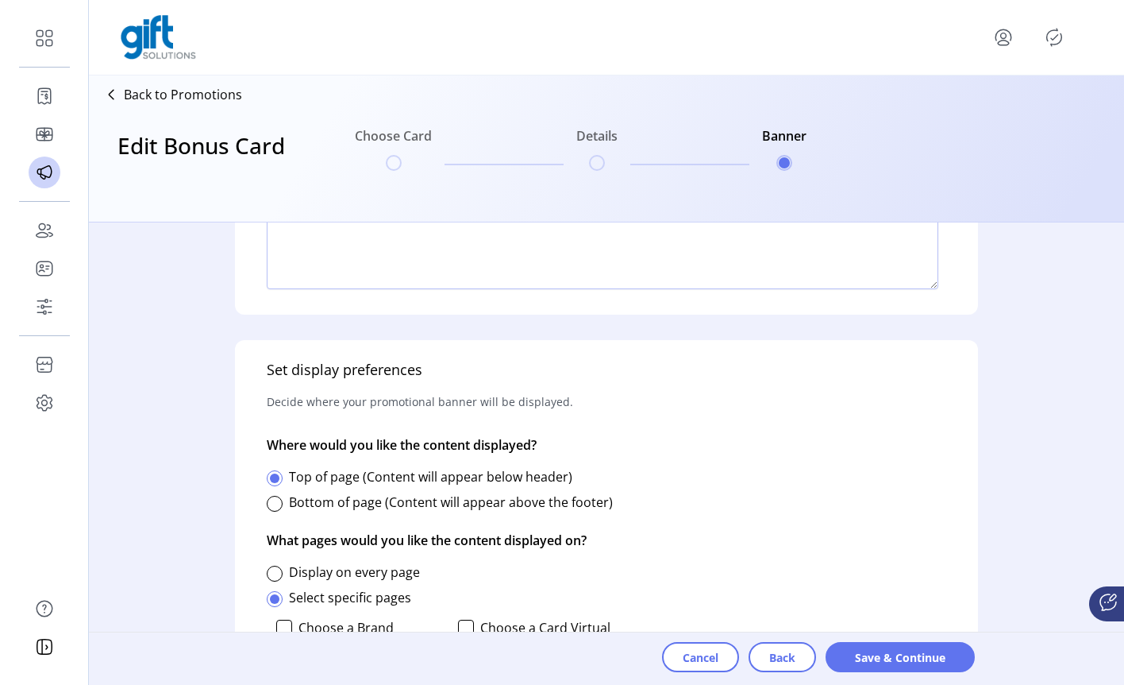
scroll to position [537, 0]
click at [274, 577] on div at bounding box center [275, 573] width 16 height 16
click at [269, 496] on div at bounding box center [275, 503] width 16 height 16
click at [264, 472] on div "Set display preferences Decide where your promotional banner will be displayed.…" at bounding box center [606, 504] width 743 height 330
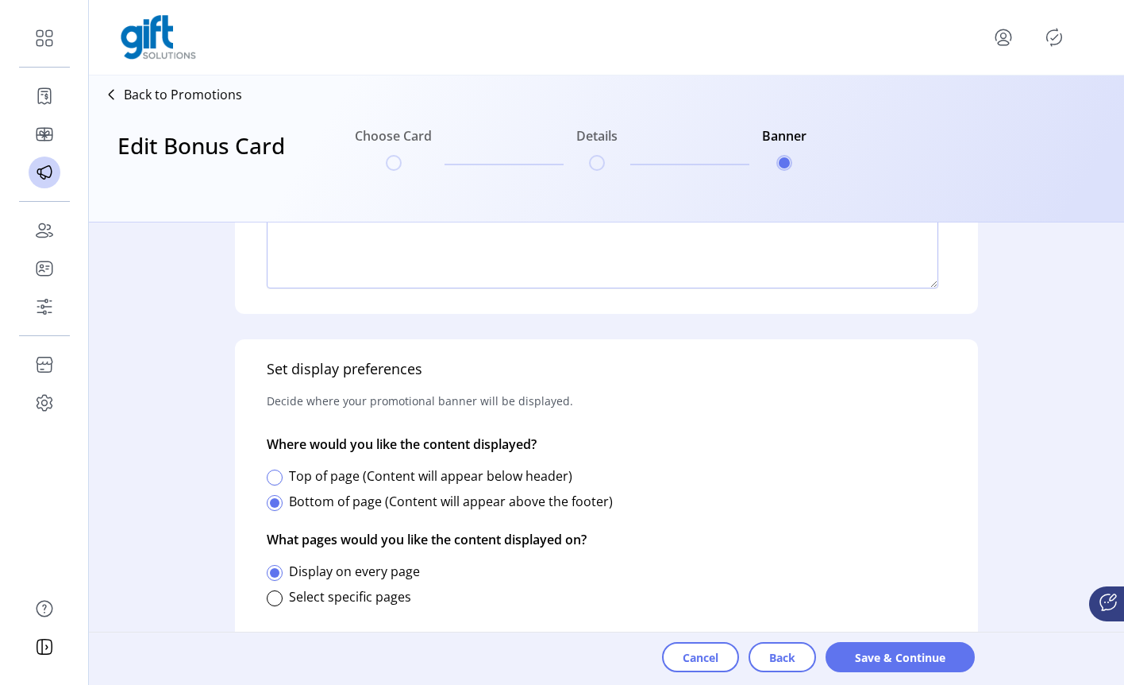
click at [275, 476] on div at bounding box center [275, 477] width 16 height 16
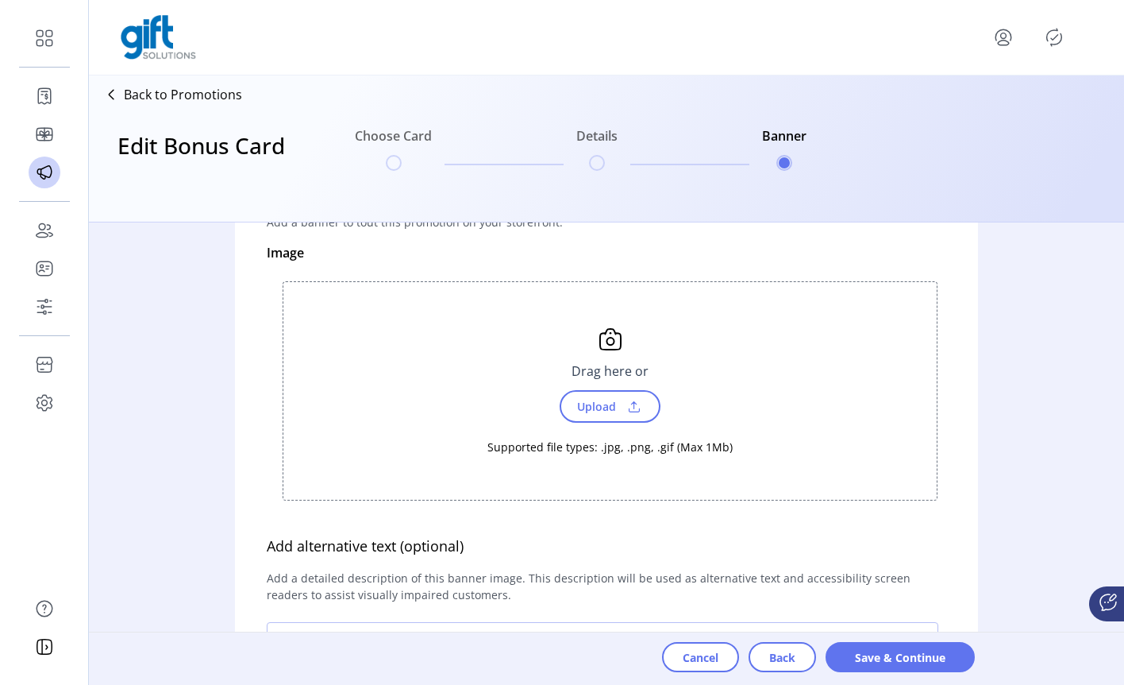
scroll to position [103, 0]
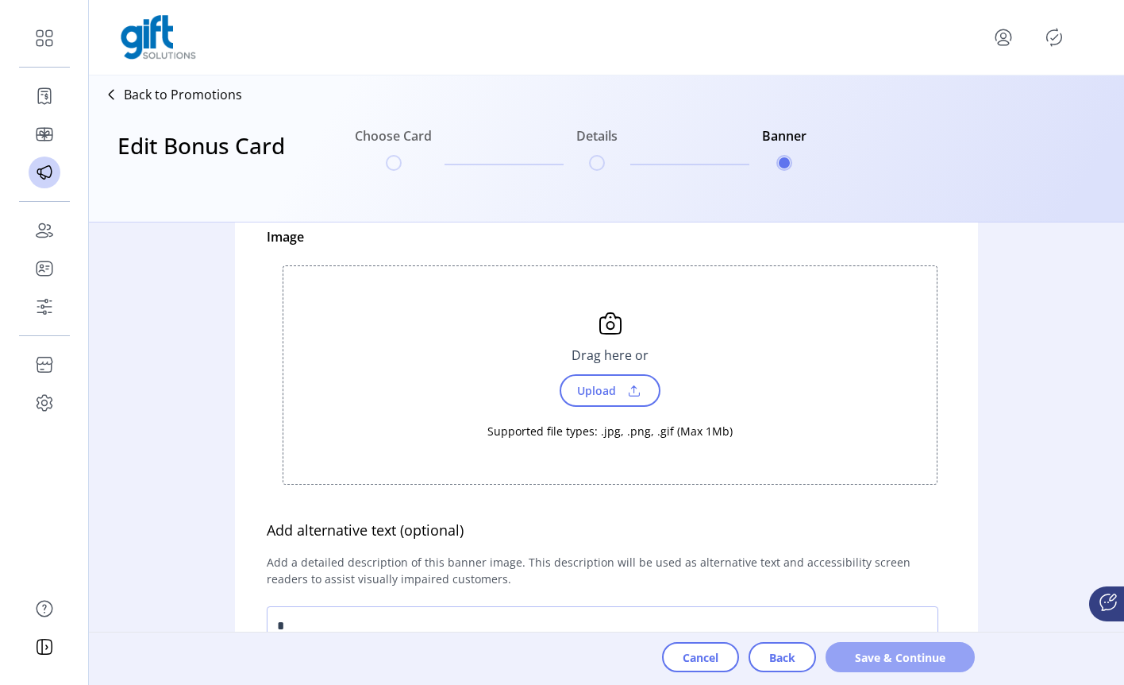
click at [880, 654] on span "Save & Continue" at bounding box center [901, 657] width 108 height 17
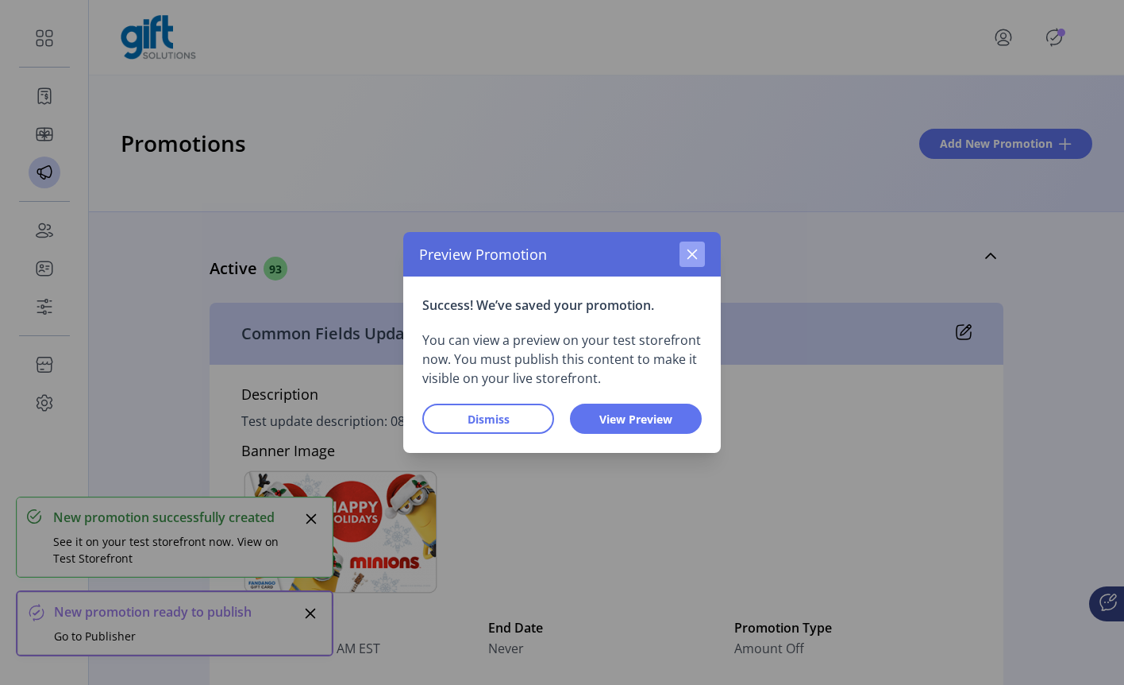
click at [693, 256] on icon "button" at bounding box center [692, 254] width 13 height 13
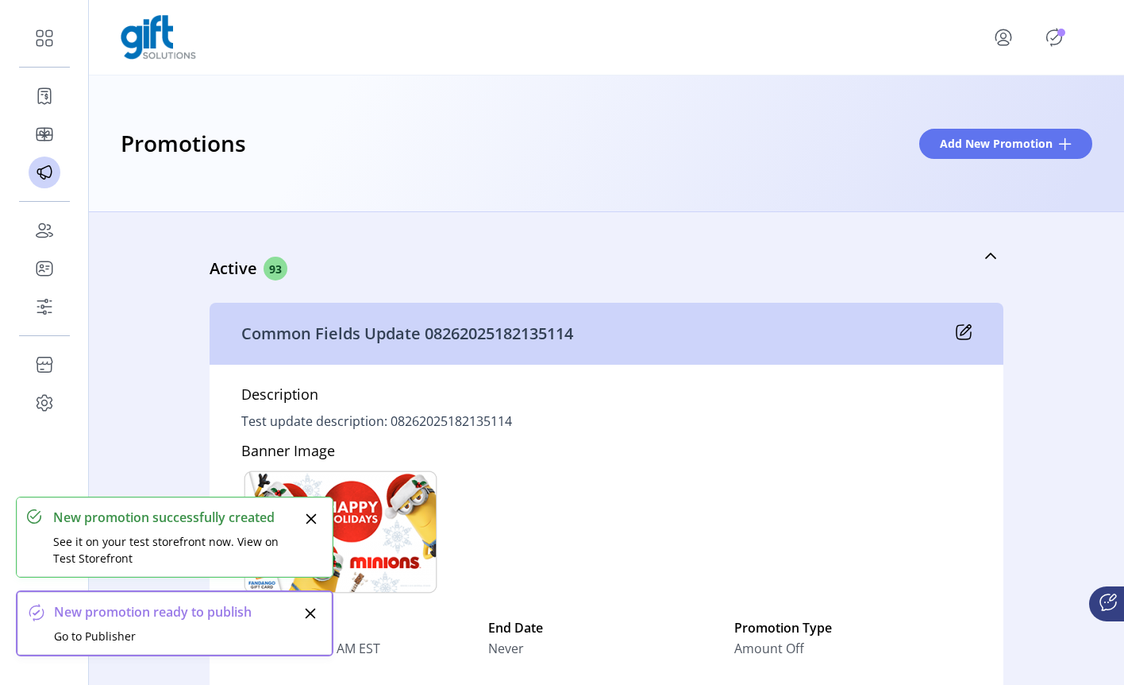
click at [1068, 44] on div at bounding box center [1032, 37] width 121 height 38
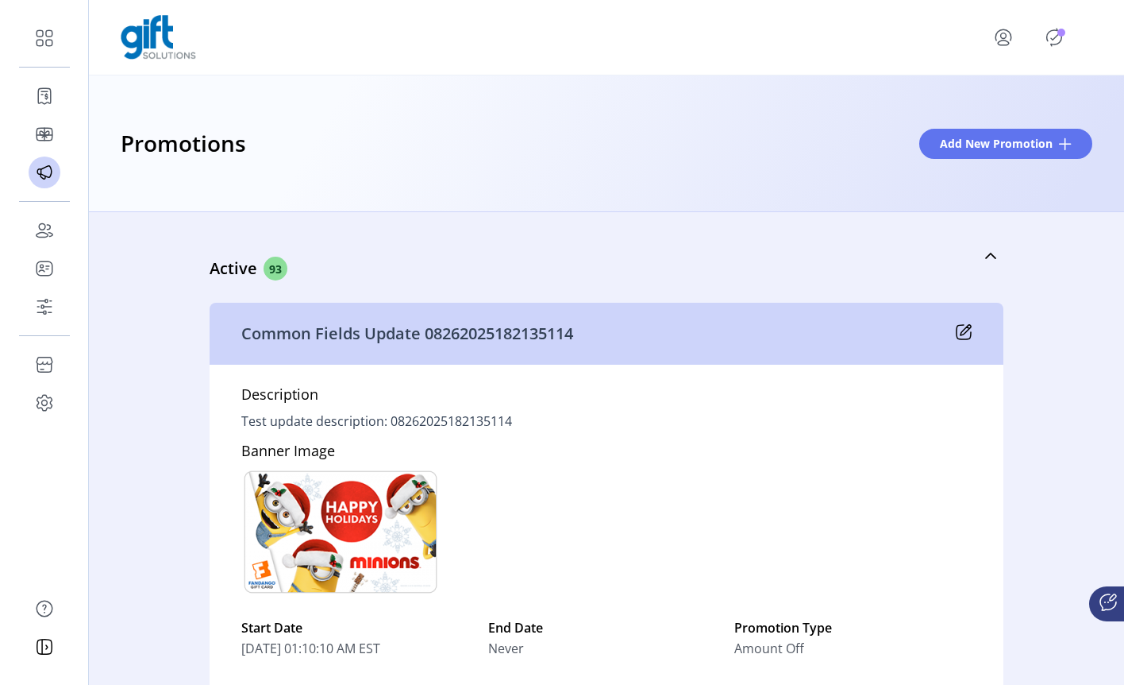
click at [1048, 39] on icon "Publisher Panel" at bounding box center [1054, 37] width 25 height 25
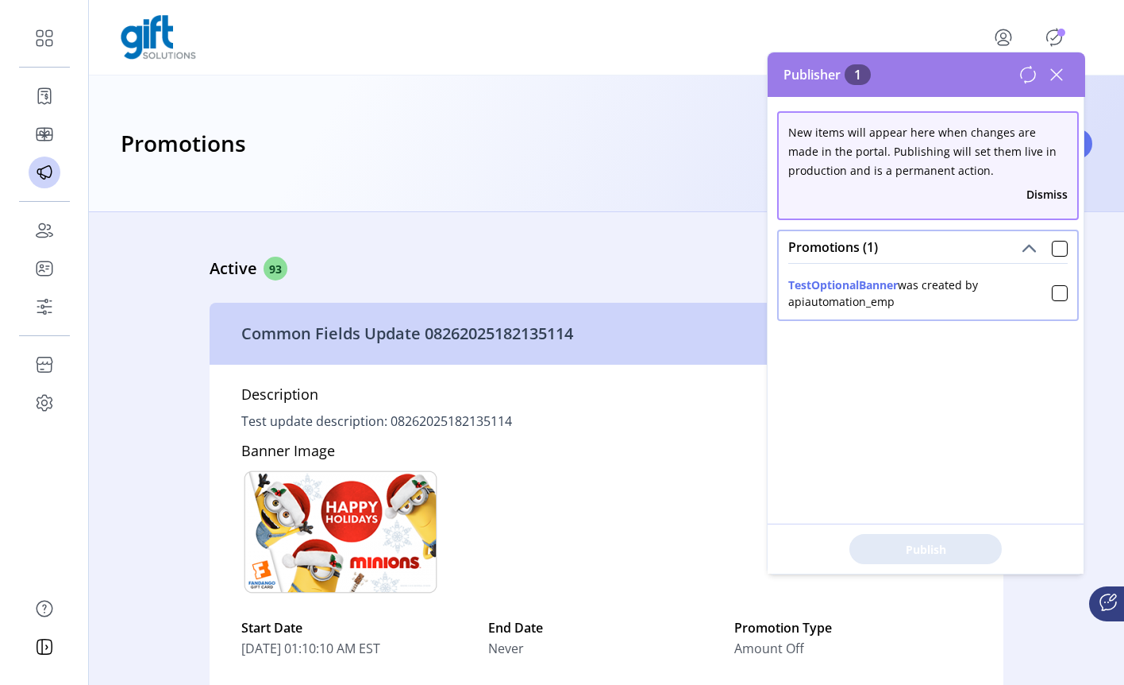
click at [1028, 74] on icon at bounding box center [1028, 74] width 19 height 19
click at [1052, 253] on div at bounding box center [1060, 249] width 16 height 16
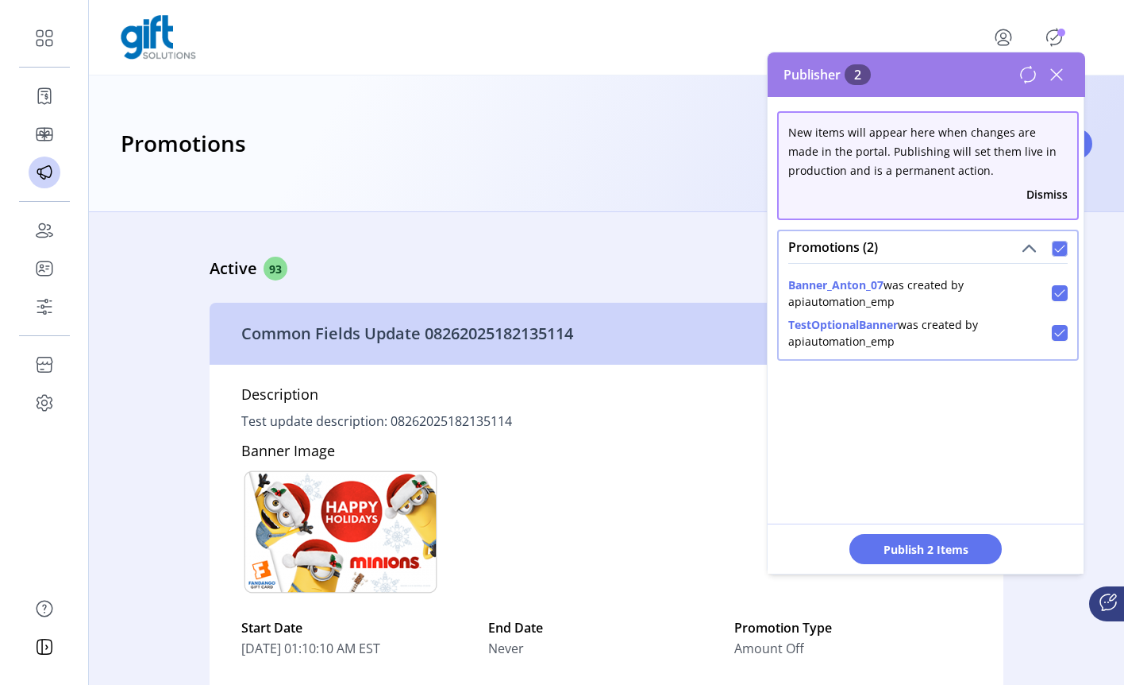
scroll to position [10, 6]
click at [831, 278] on button "Banner_Anton_07" at bounding box center [836, 284] width 95 height 17
click at [1058, 76] on icon at bounding box center [1056, 74] width 11 height 11
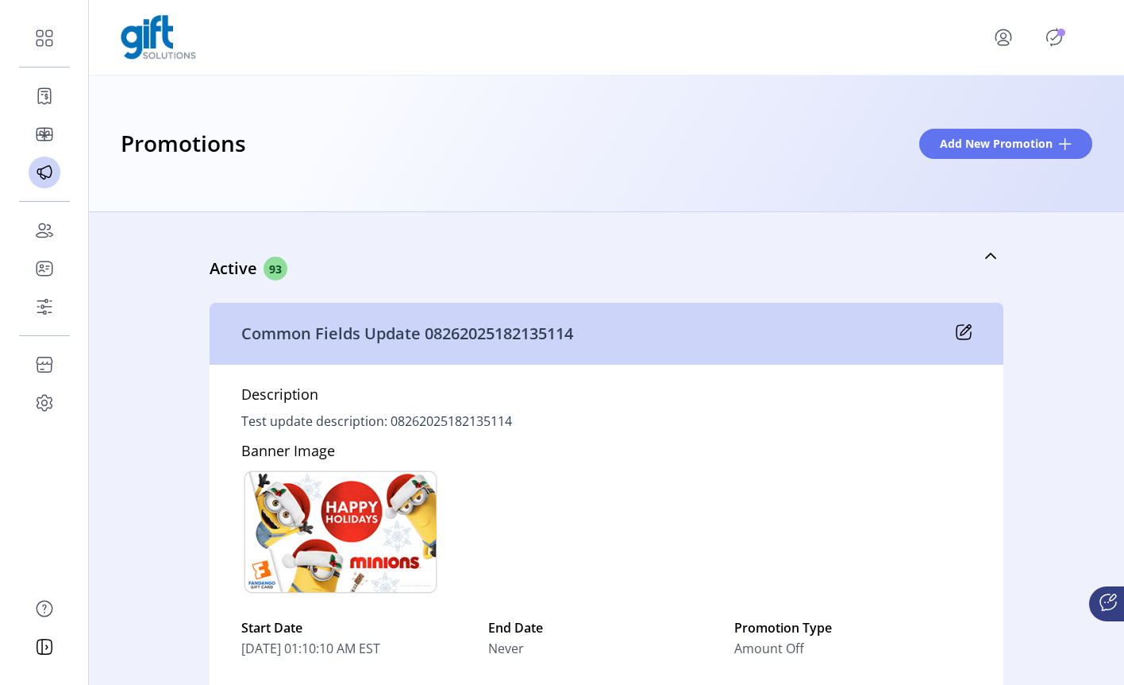
click at [1057, 41] on icon "Publisher Panel" at bounding box center [1054, 37] width 25 height 25
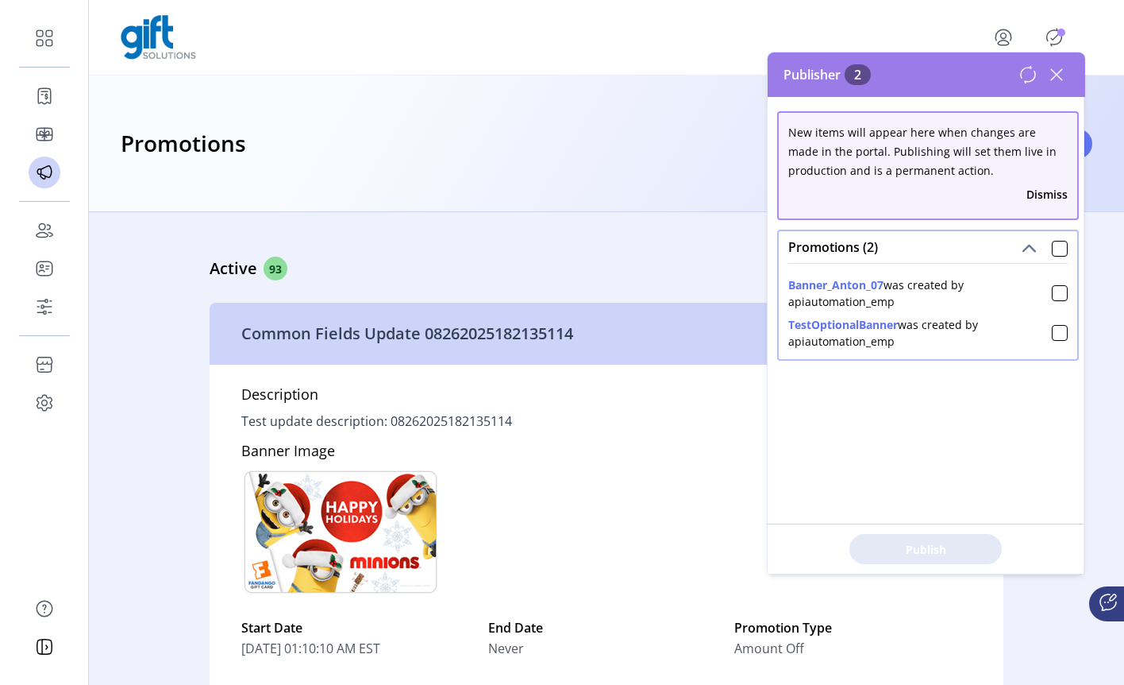
click at [823, 291] on button "Banner_Anton_07" at bounding box center [836, 284] width 95 height 17
drag, startPoint x: 883, startPoint y: 289, endPoint x: 825, endPoint y: 283, distance: 58.3
click at [826, 282] on button "Banner_Anton_07" at bounding box center [836, 284] width 95 height 17
click at [1057, 75] on icon at bounding box center [1056, 74] width 11 height 11
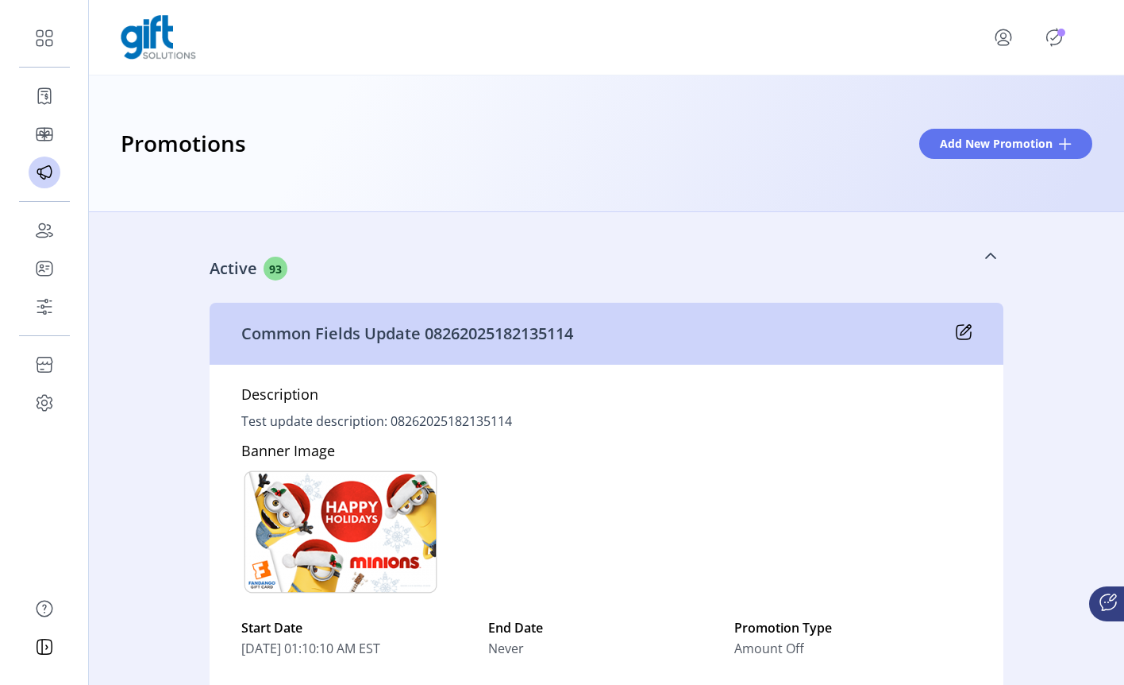
click at [584, 253] on link "Active 93" at bounding box center [607, 256] width 794 height 68
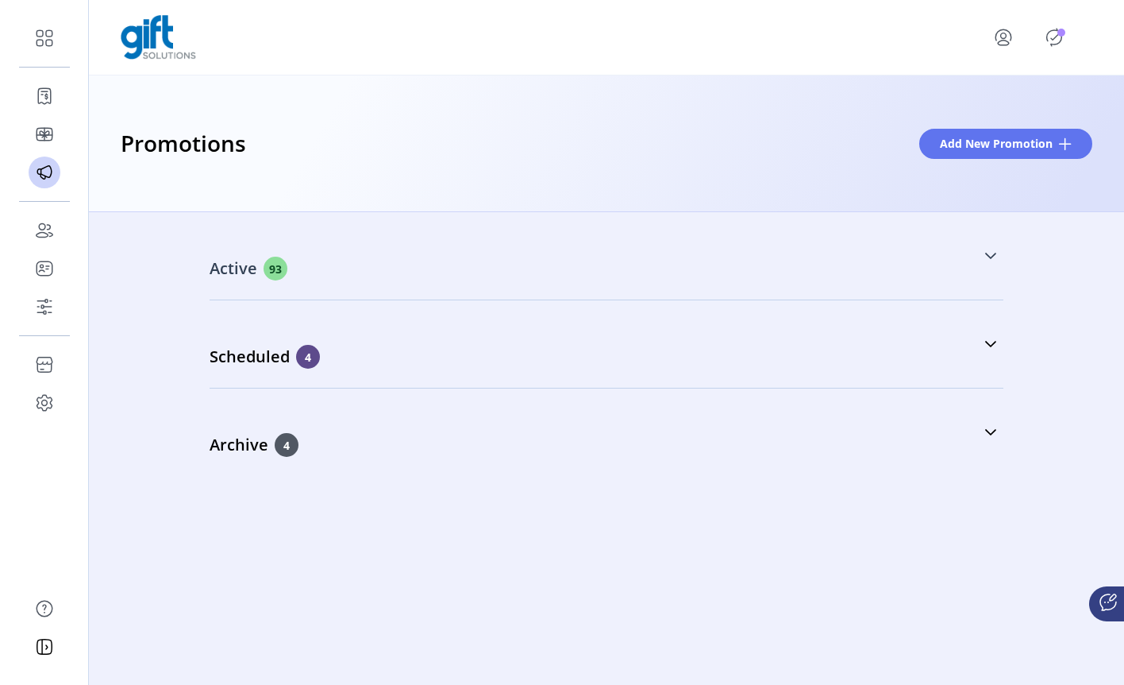
click at [998, 250] on link "Active 93" at bounding box center [607, 256] width 794 height 68
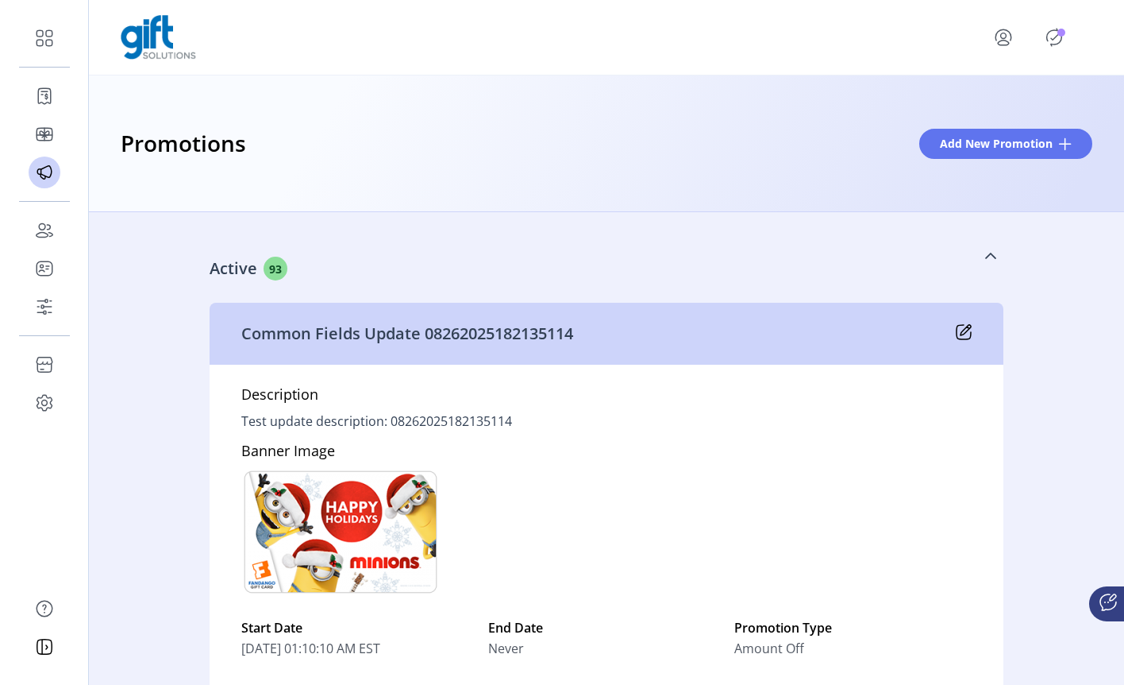
click at [991, 250] on icon at bounding box center [991, 255] width 13 height 13
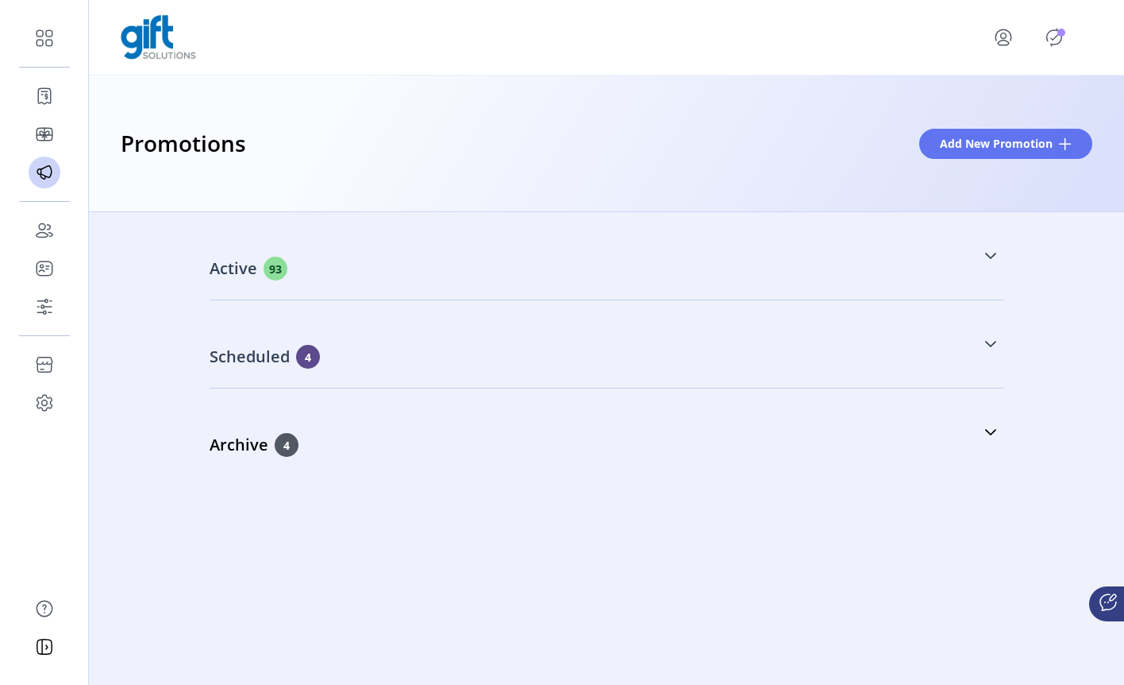
click at [982, 334] on link "Scheduled 4" at bounding box center [607, 344] width 794 height 68
click at [991, 336] on link "Scheduled 4" at bounding box center [607, 344] width 794 height 68
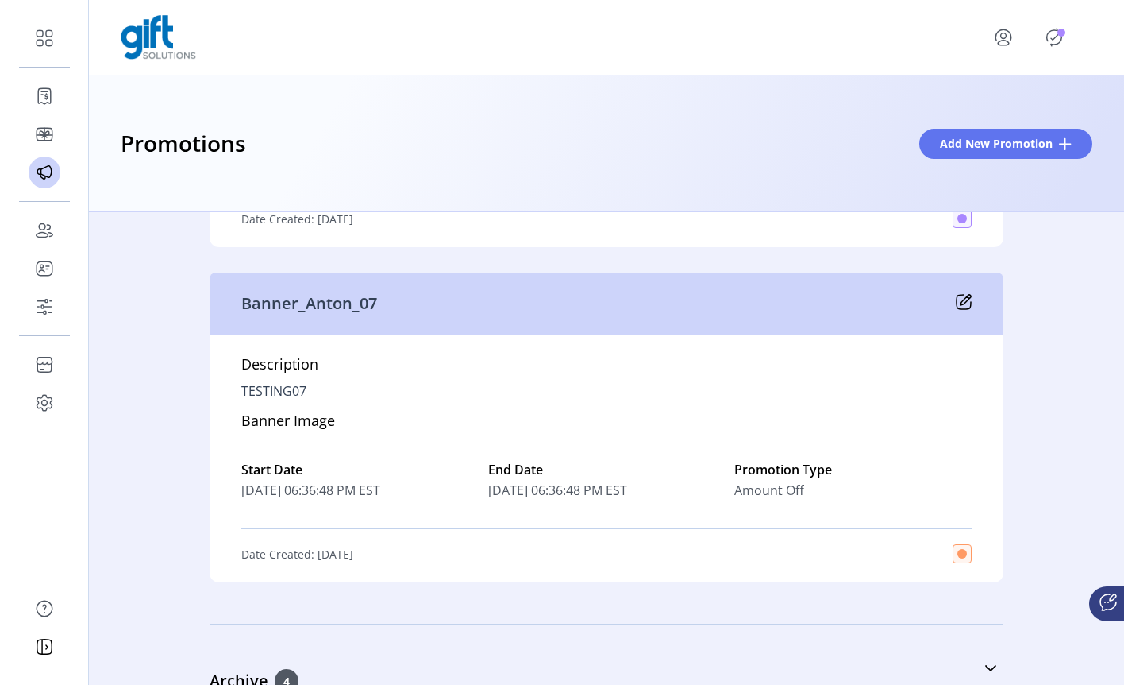
scroll to position [1274, 0]
click at [959, 303] on icon at bounding box center [964, 303] width 16 height 16
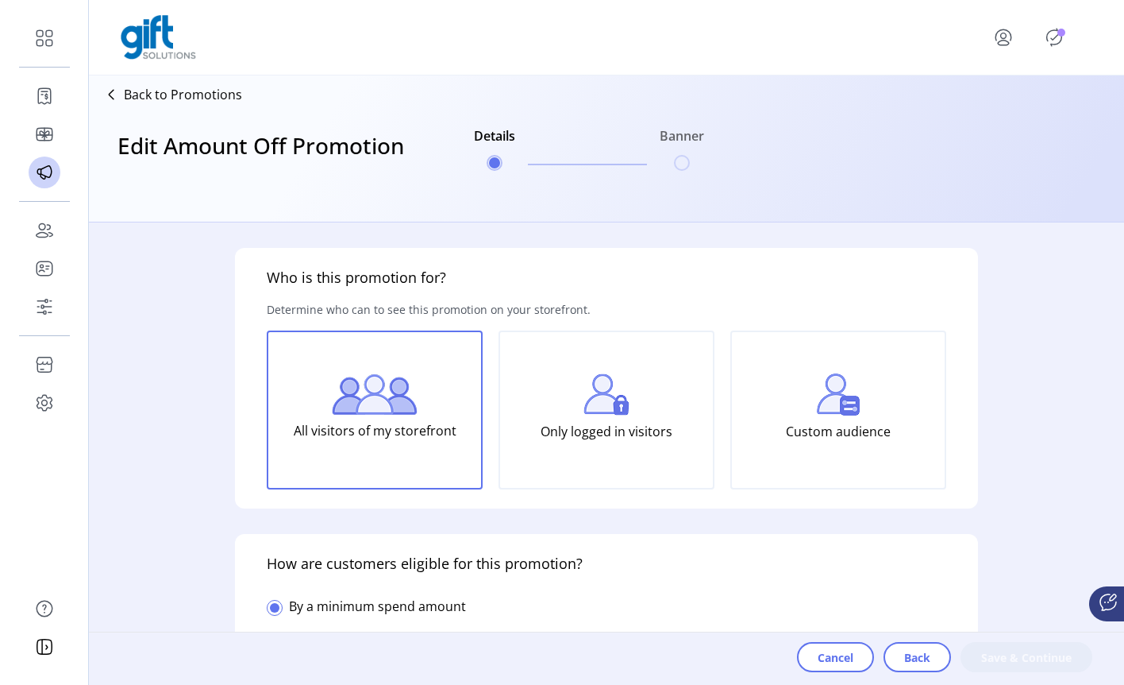
type input "******"
type input "**********"
type input "*****"
type input "**********"
type input "*****"
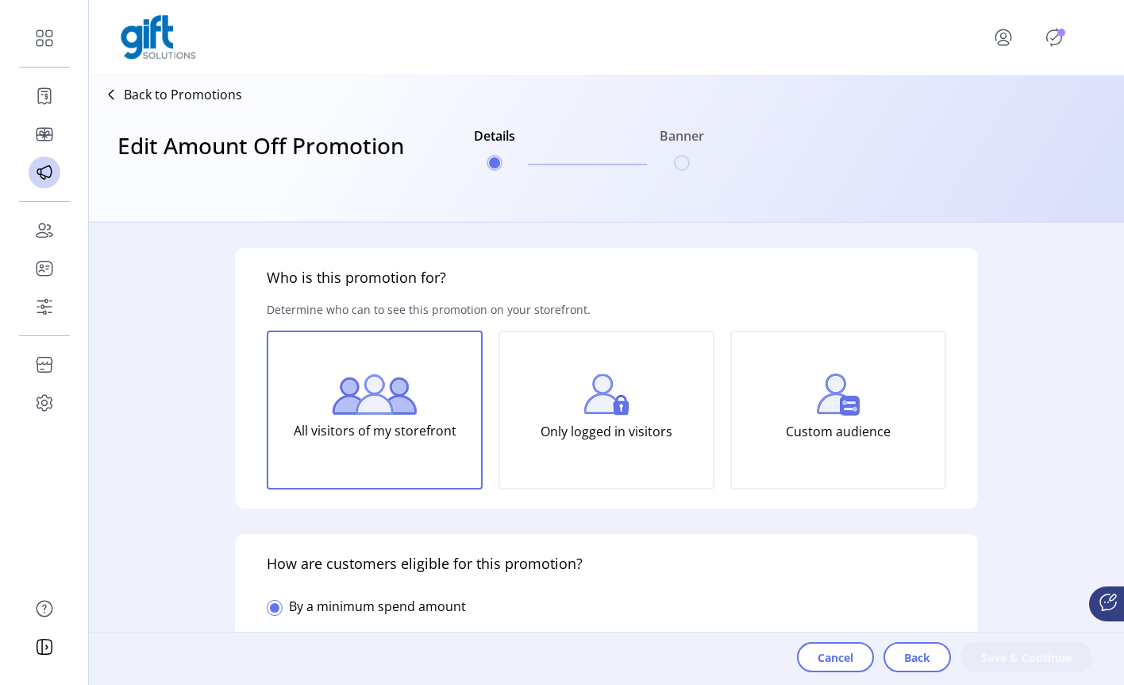
type input "**********"
type textarea "*********"
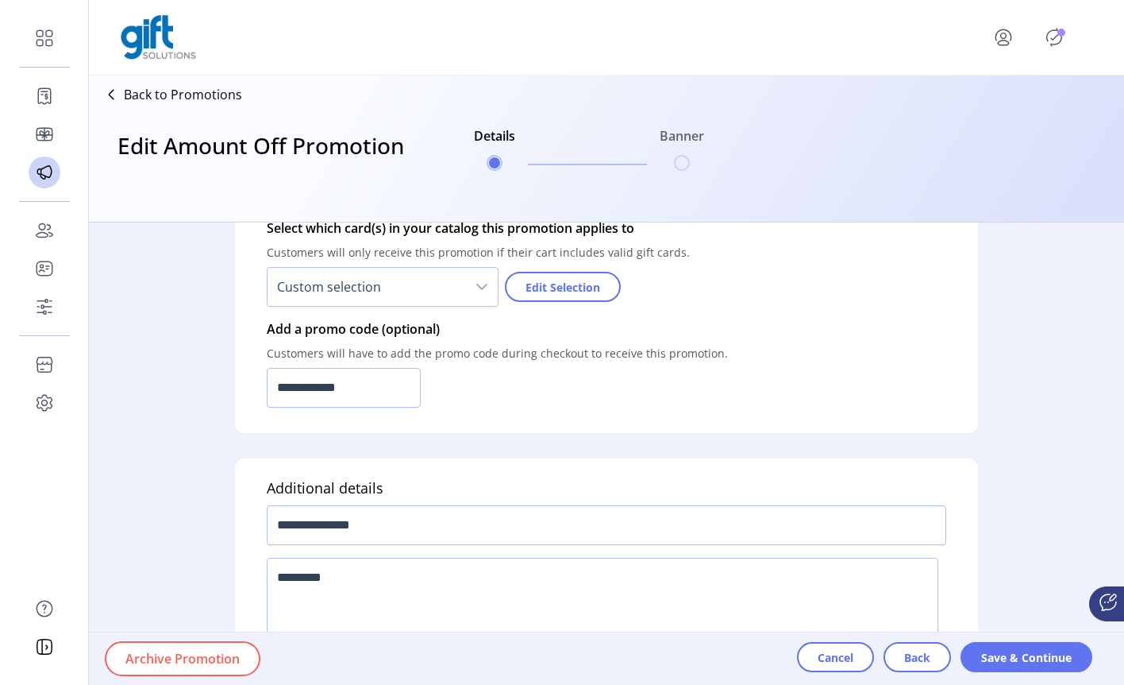
scroll to position [1211, 0]
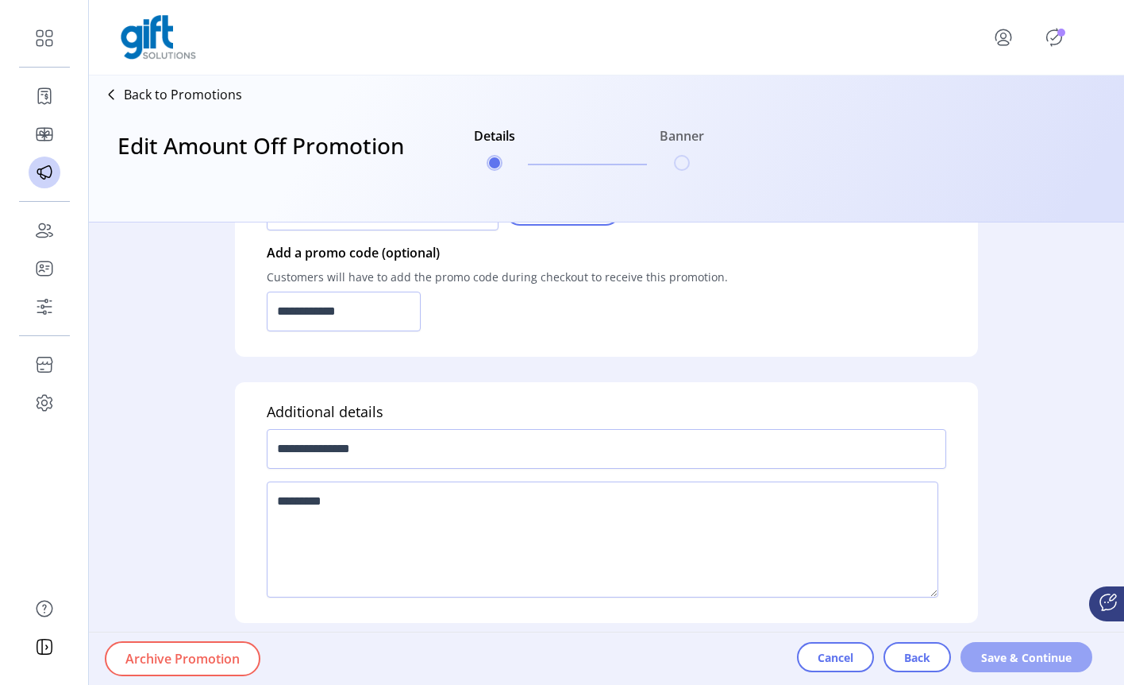
click at [1020, 661] on span "Save & Continue" at bounding box center [1027, 657] width 91 height 17
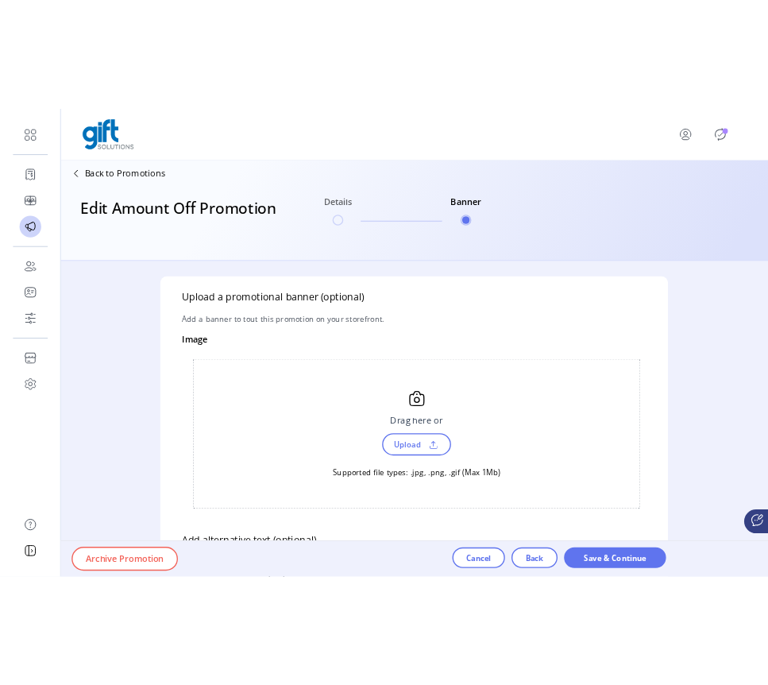
scroll to position [0, 0]
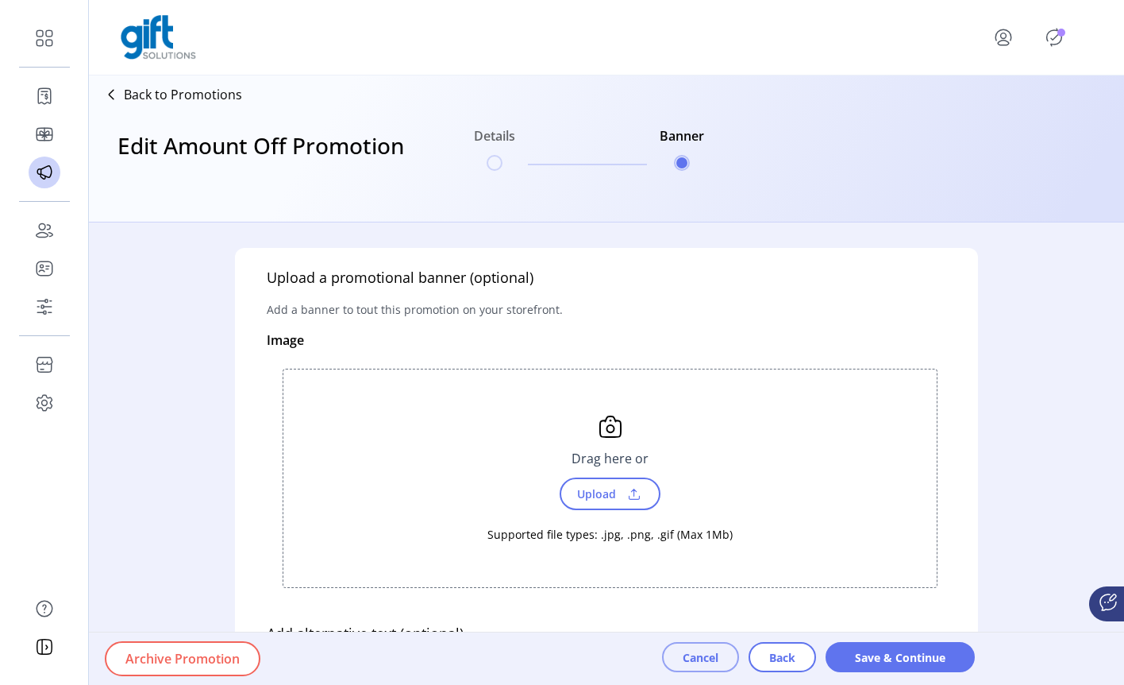
click at [696, 663] on span "Cancel" at bounding box center [701, 657] width 36 height 17
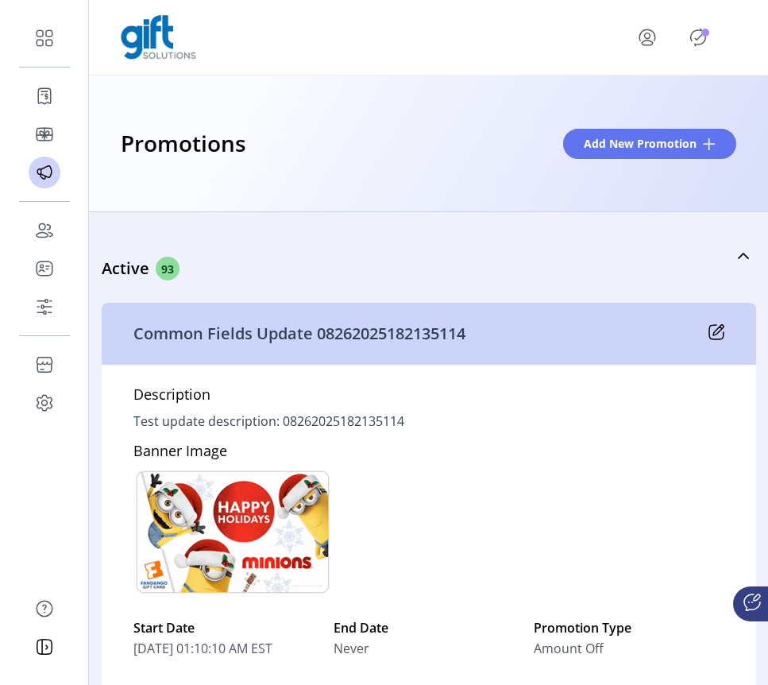
click at [697, 35] on icon "Publisher Panel" at bounding box center [697, 37] width 25 height 25
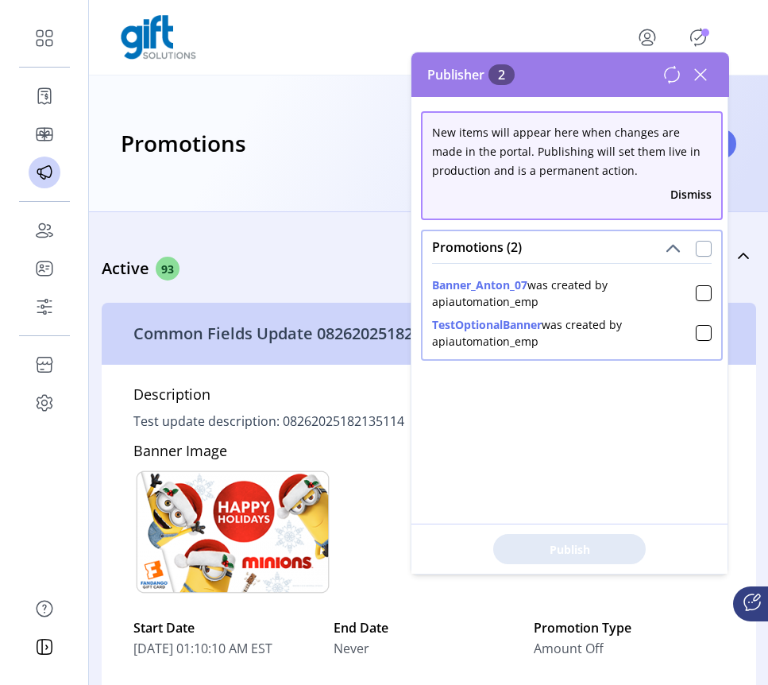
click at [696, 242] on div at bounding box center [704, 249] width 16 height 16
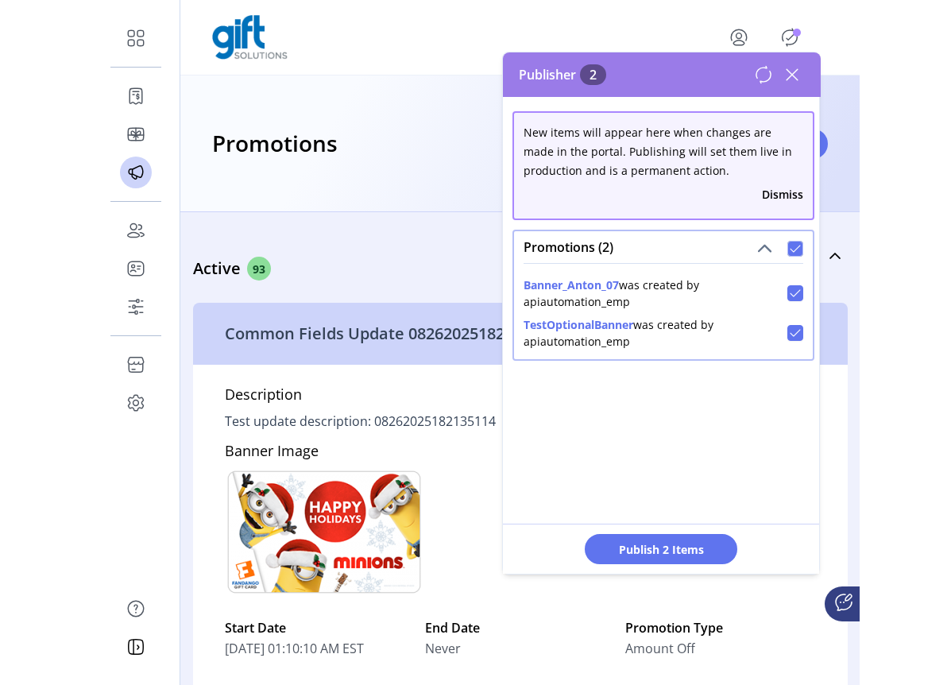
scroll to position [10, 6]
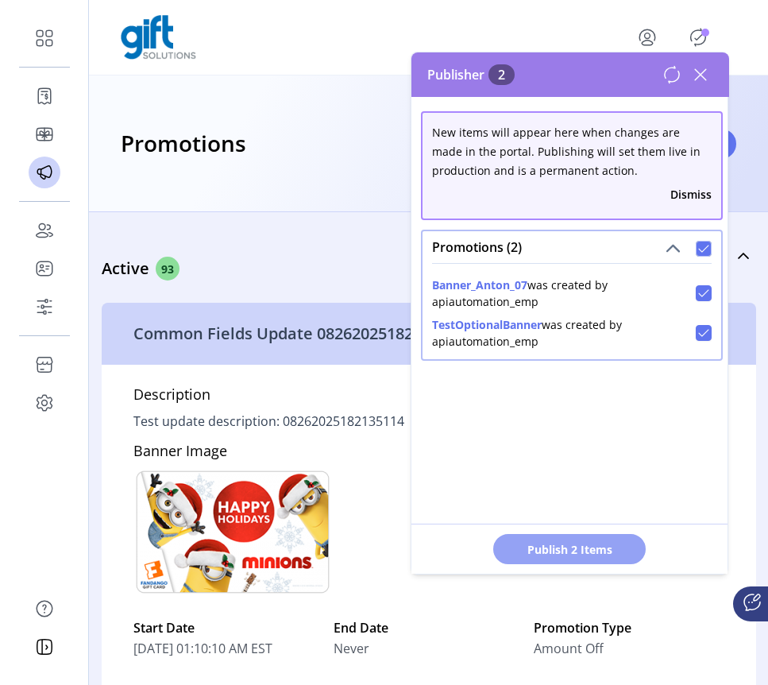
click at [577, 547] on span "Publish 2 Items" at bounding box center [569, 549] width 111 height 17
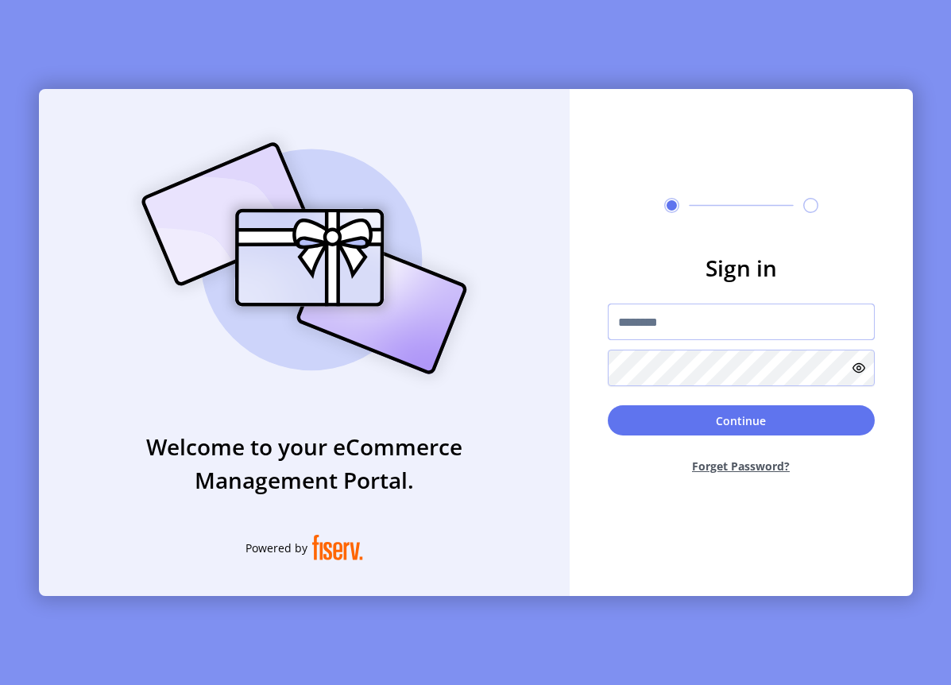
type input "**********"
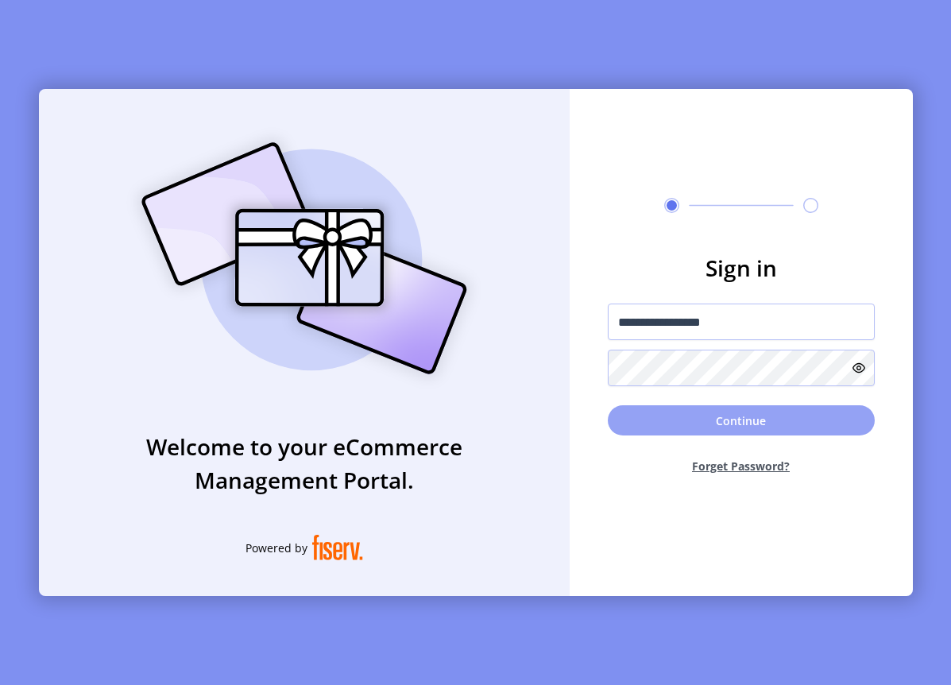
click at [692, 428] on button "Continue" at bounding box center [740, 420] width 267 height 30
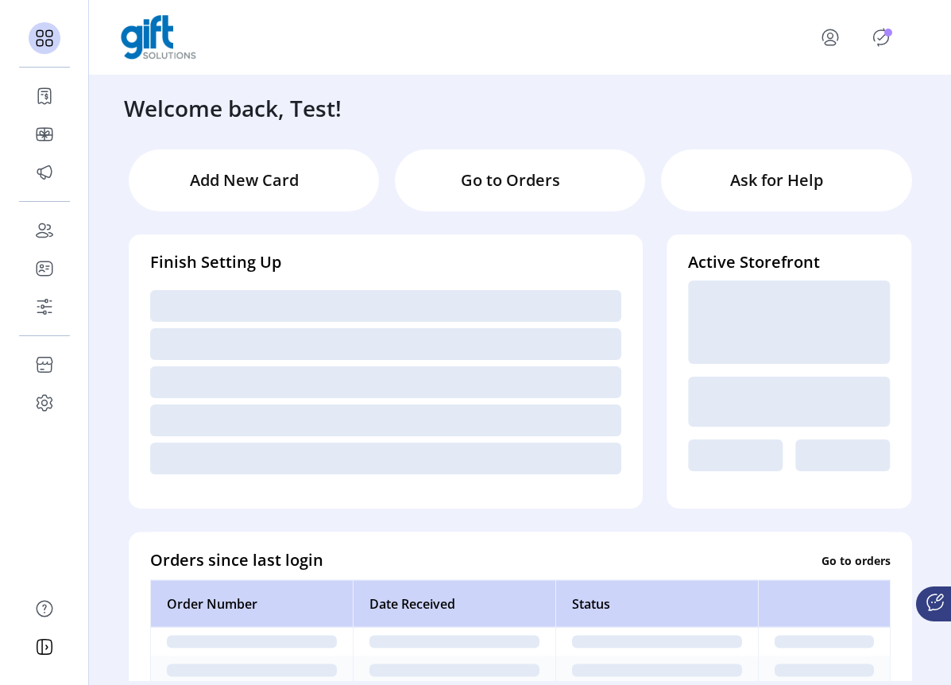
click at [884, 29] on p-badge "Publisher Panel" at bounding box center [888, 33] width 8 height 8
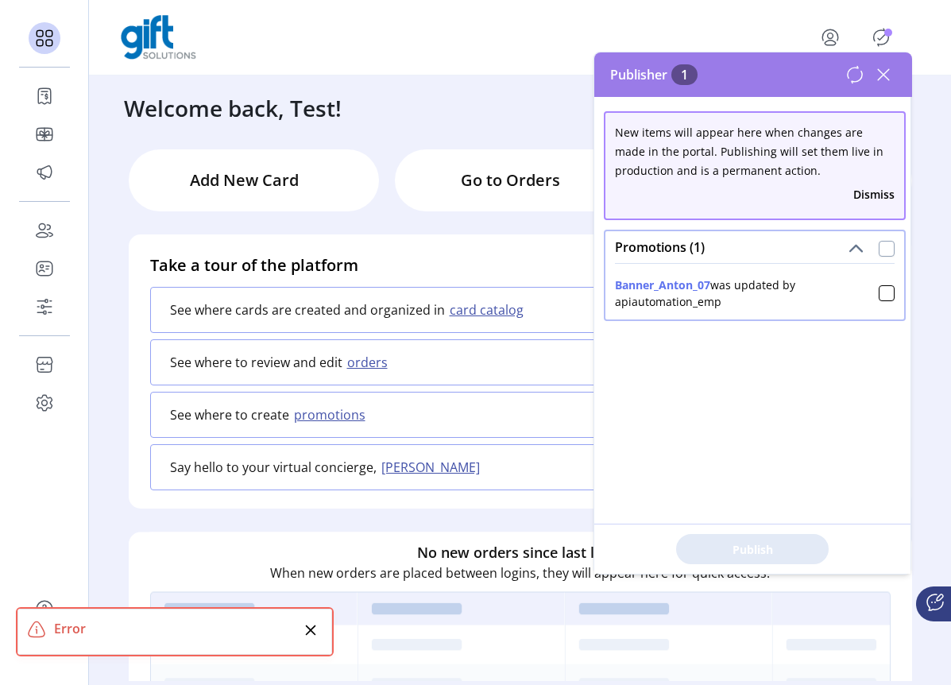
click at [878, 249] on div at bounding box center [886, 249] width 16 height 16
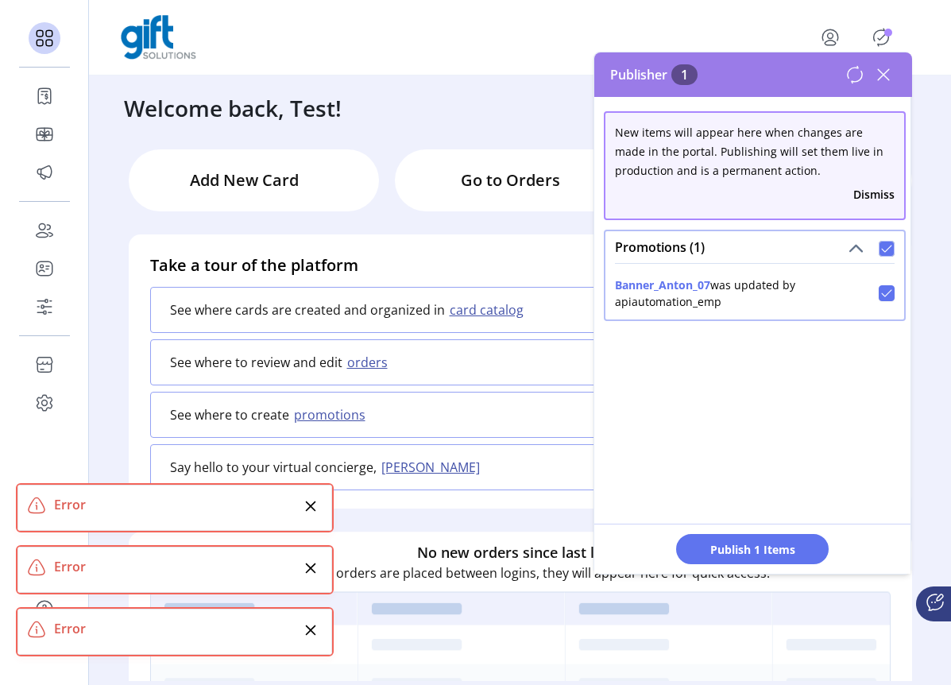
scroll to position [10, 6]
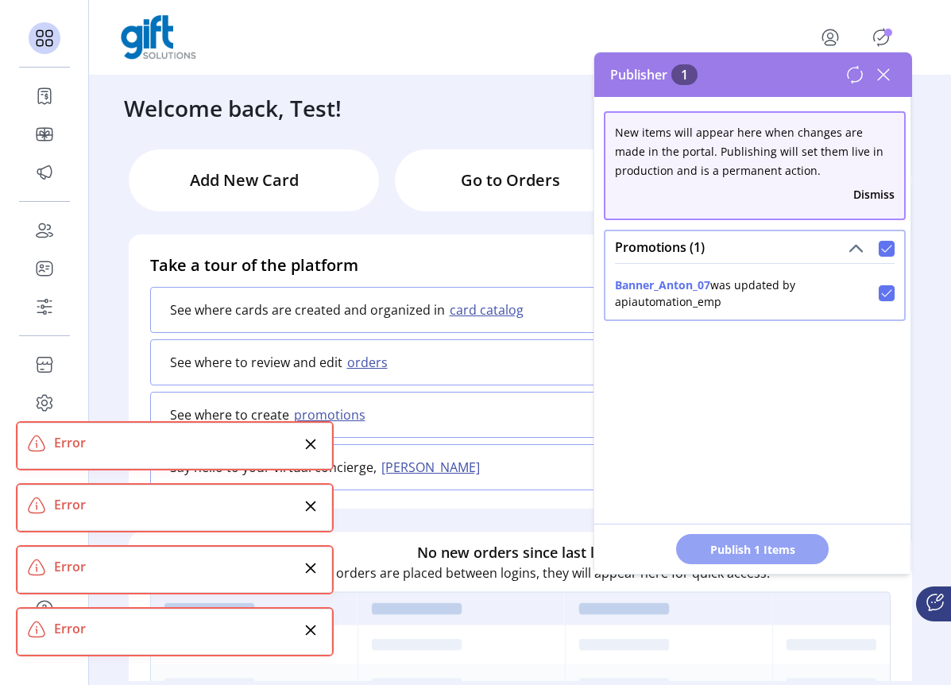
click at [766, 559] on button "Publish 1 Items" at bounding box center [752, 549] width 152 height 30
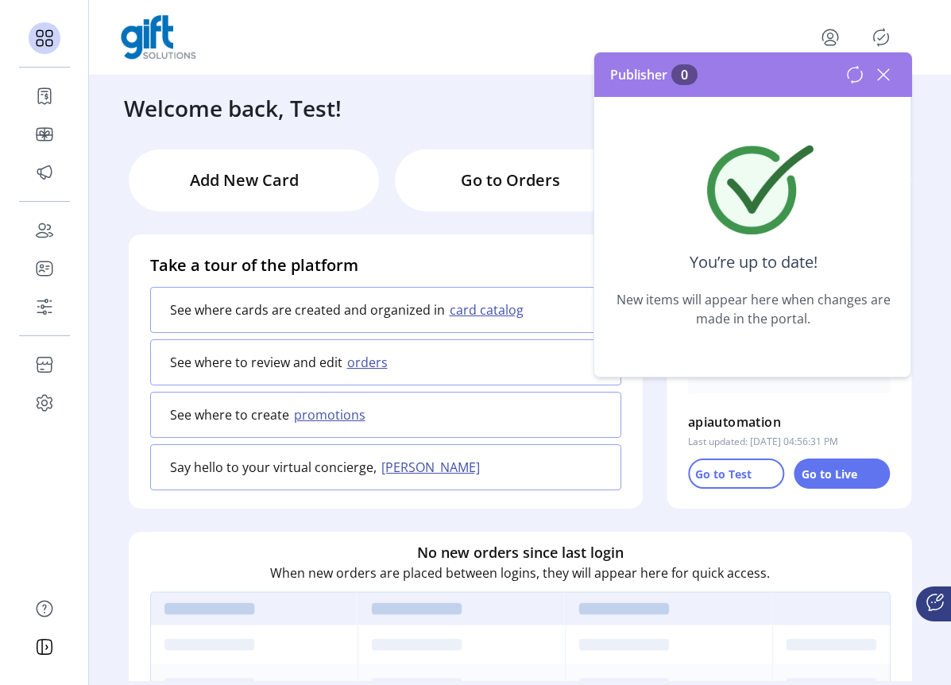
click at [885, 71] on icon at bounding box center [882, 74] width 11 height 11
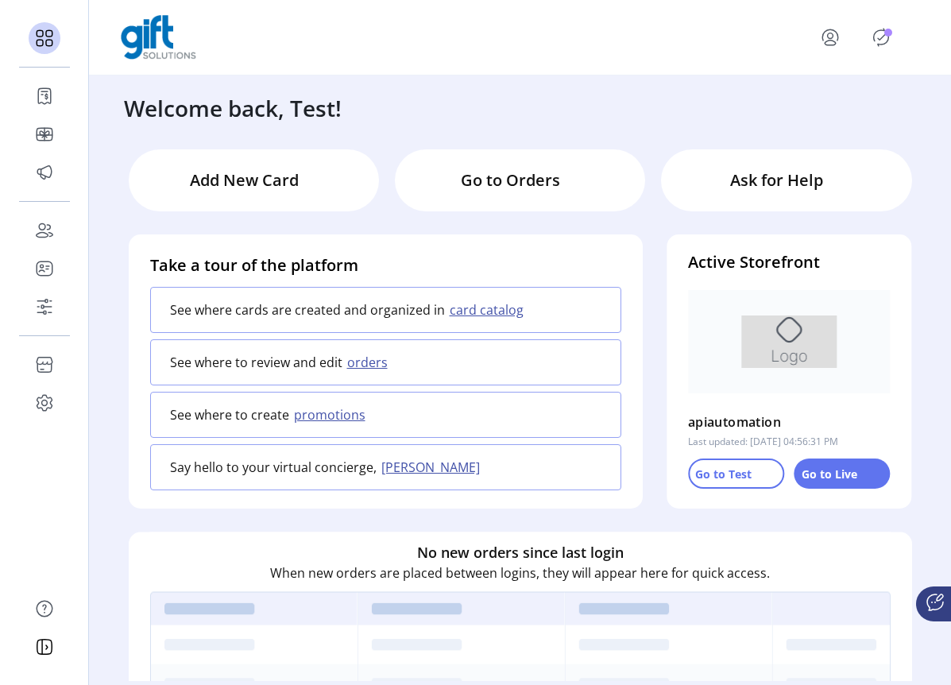
click at [872, 43] on icon "Publisher Panel" at bounding box center [880, 37] width 25 height 25
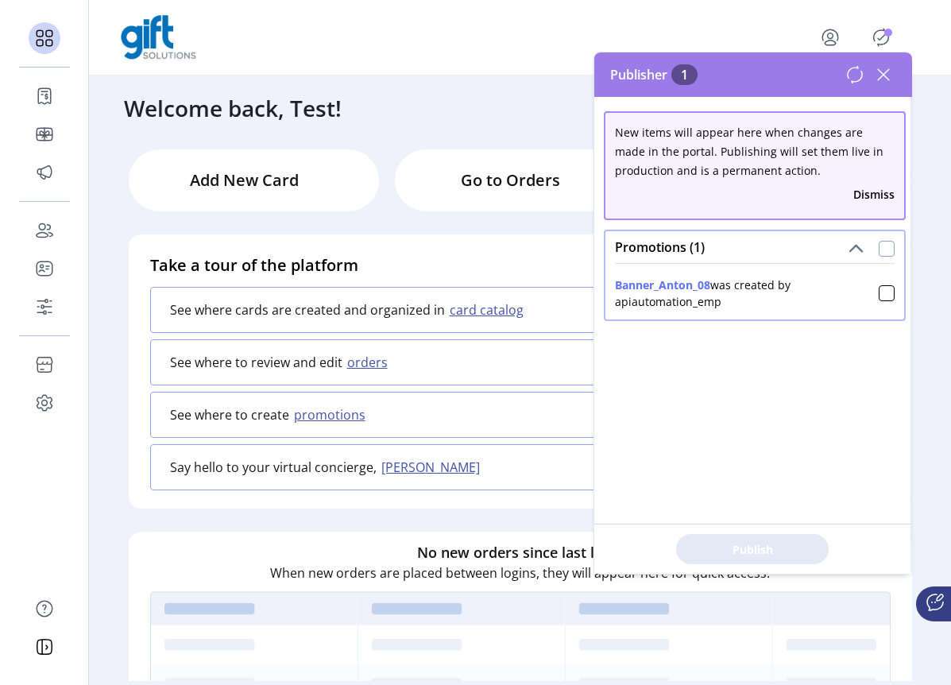
click at [878, 252] on div at bounding box center [886, 249] width 16 height 16
click at [769, 550] on span "Publish 1 Items" at bounding box center [751, 549] width 111 height 17
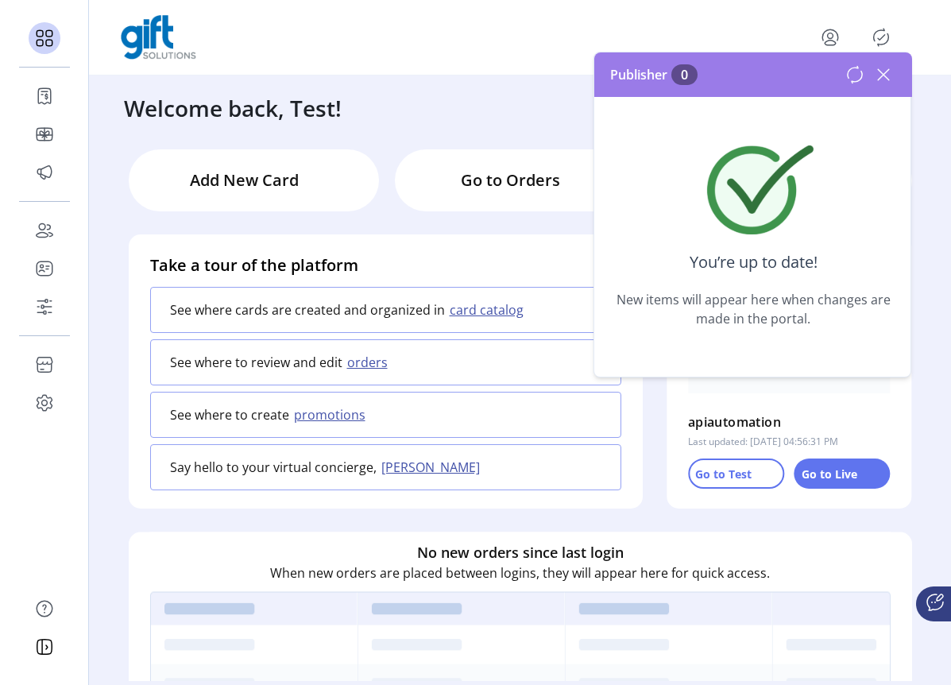
click at [893, 69] on icon at bounding box center [882, 74] width 25 height 25
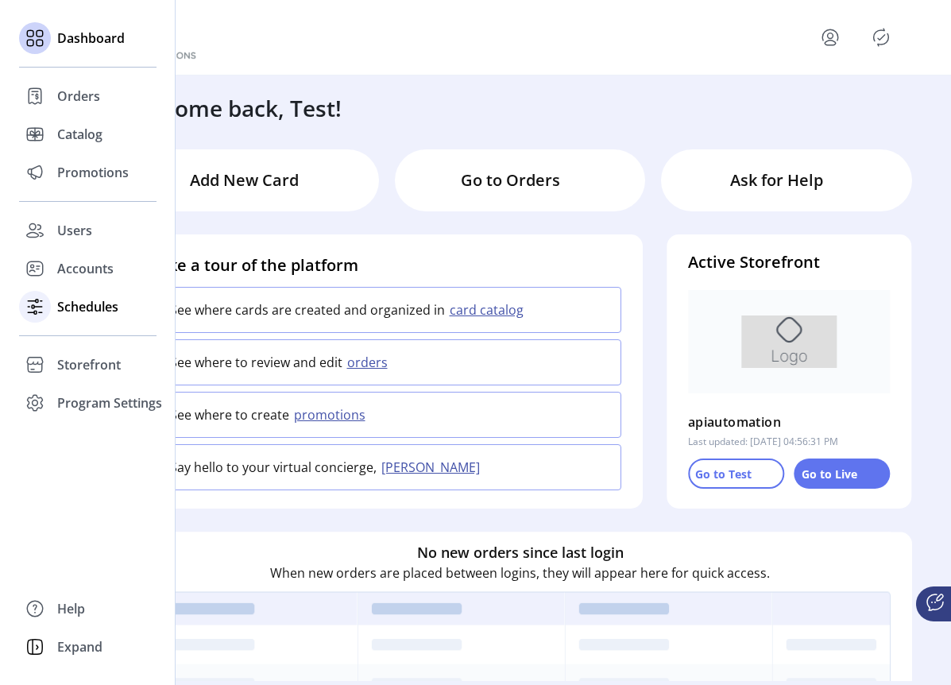
click at [71, 303] on span "Schedules" at bounding box center [87, 306] width 61 height 19
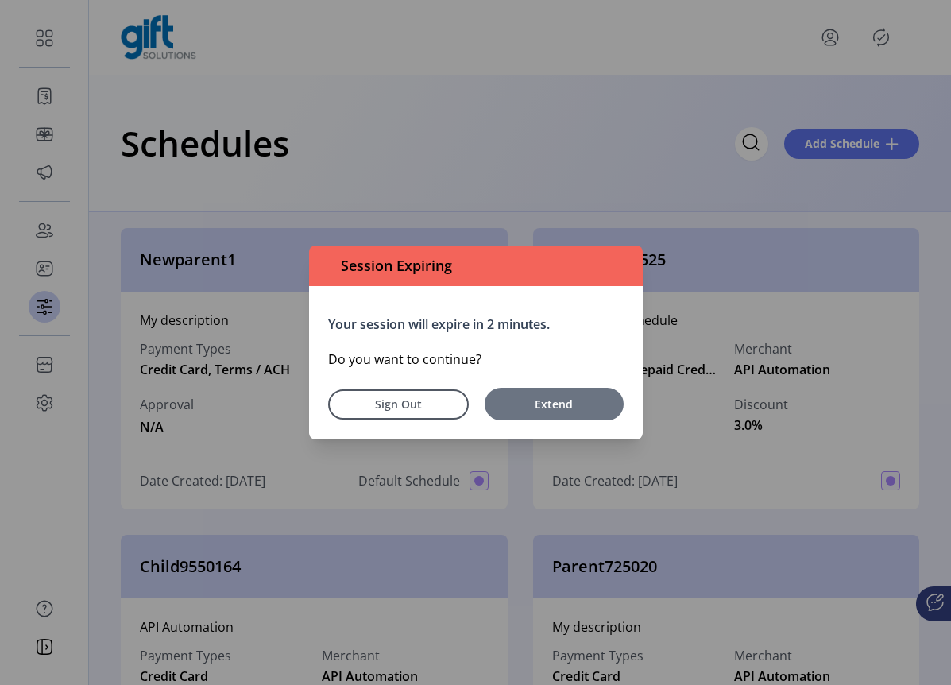
click at [549, 405] on span "Extend" at bounding box center [553, 403] width 123 height 17
